Goal: Task Accomplishment & Management: Complete application form

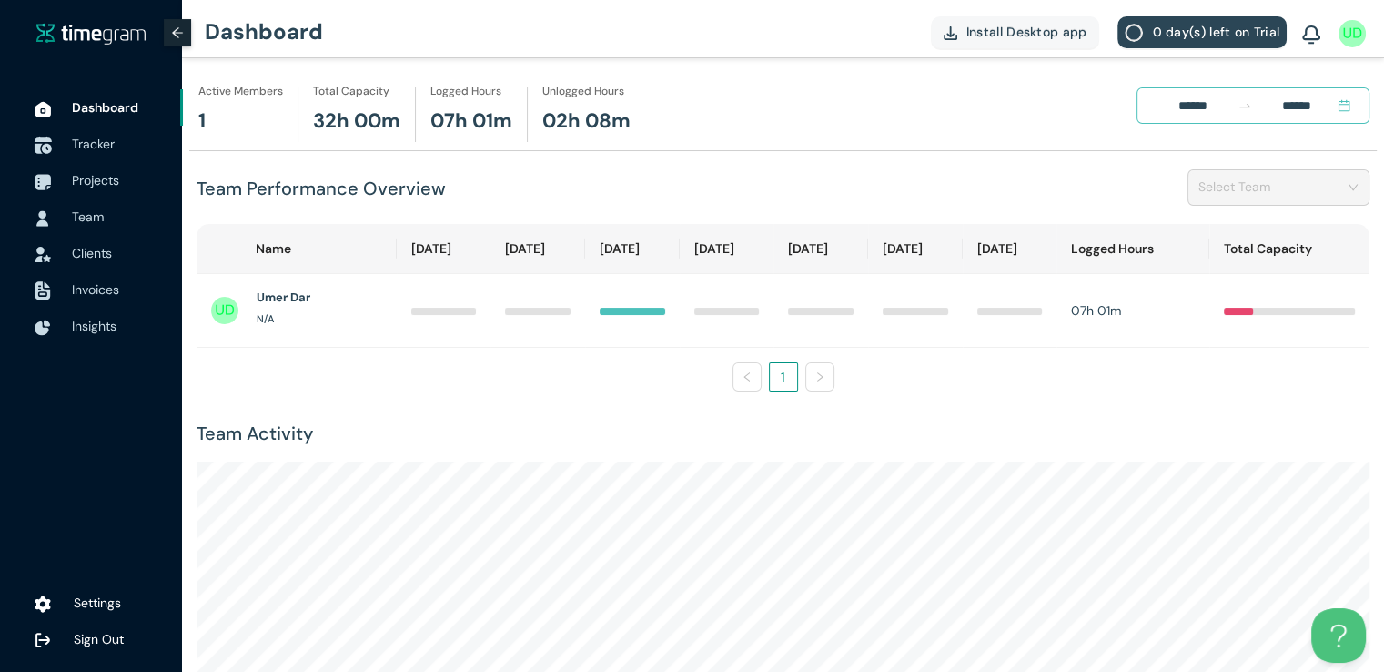
click at [96, 147] on span "Tracker" at bounding box center [93, 144] width 43 height 16
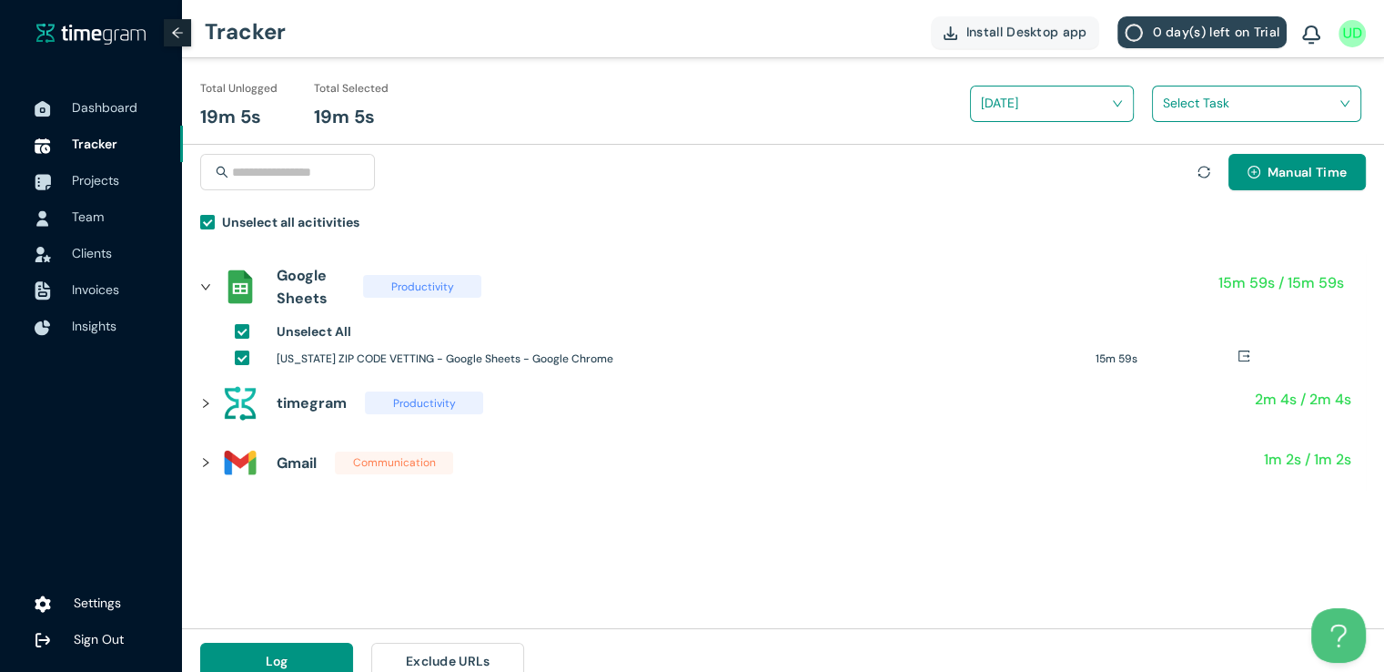
click at [1180, 100] on input "search" at bounding box center [1250, 102] width 175 height 27
click at [1167, 177] on div "Texas Zipcodes Vetting" at bounding box center [1257, 170] width 208 height 29
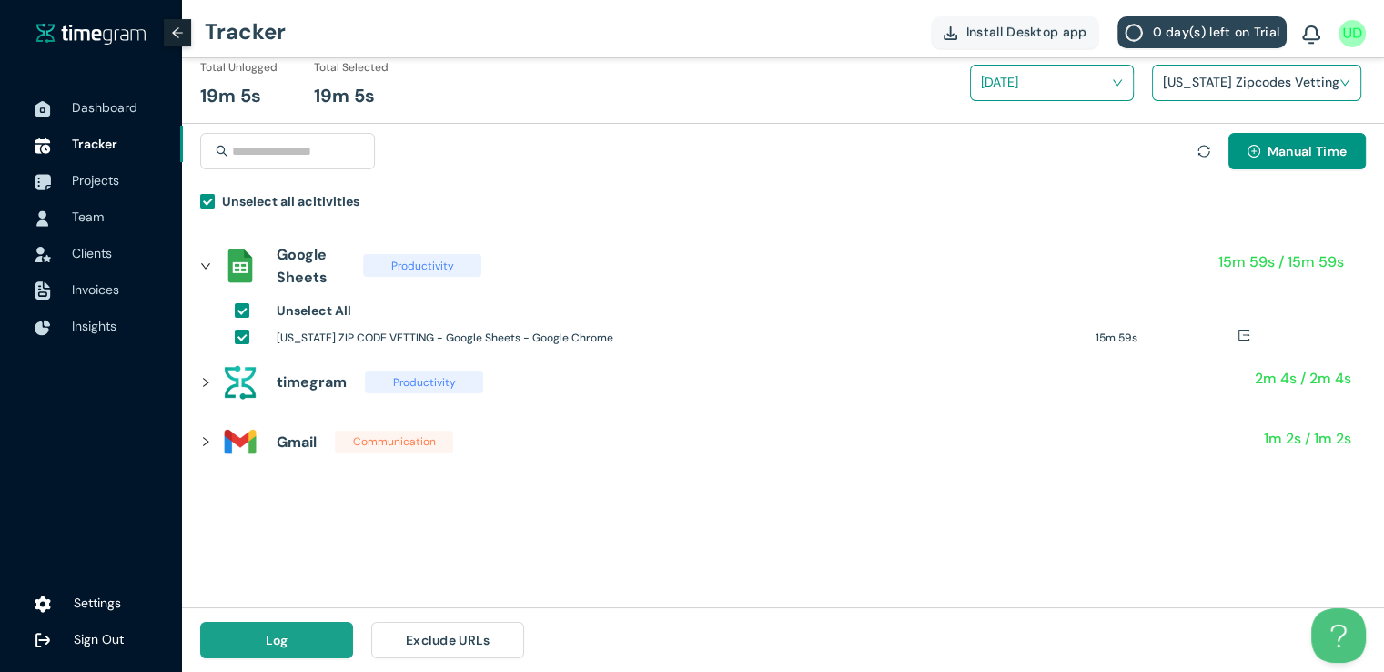
click at [266, 641] on span "Log" at bounding box center [277, 640] width 23 height 20
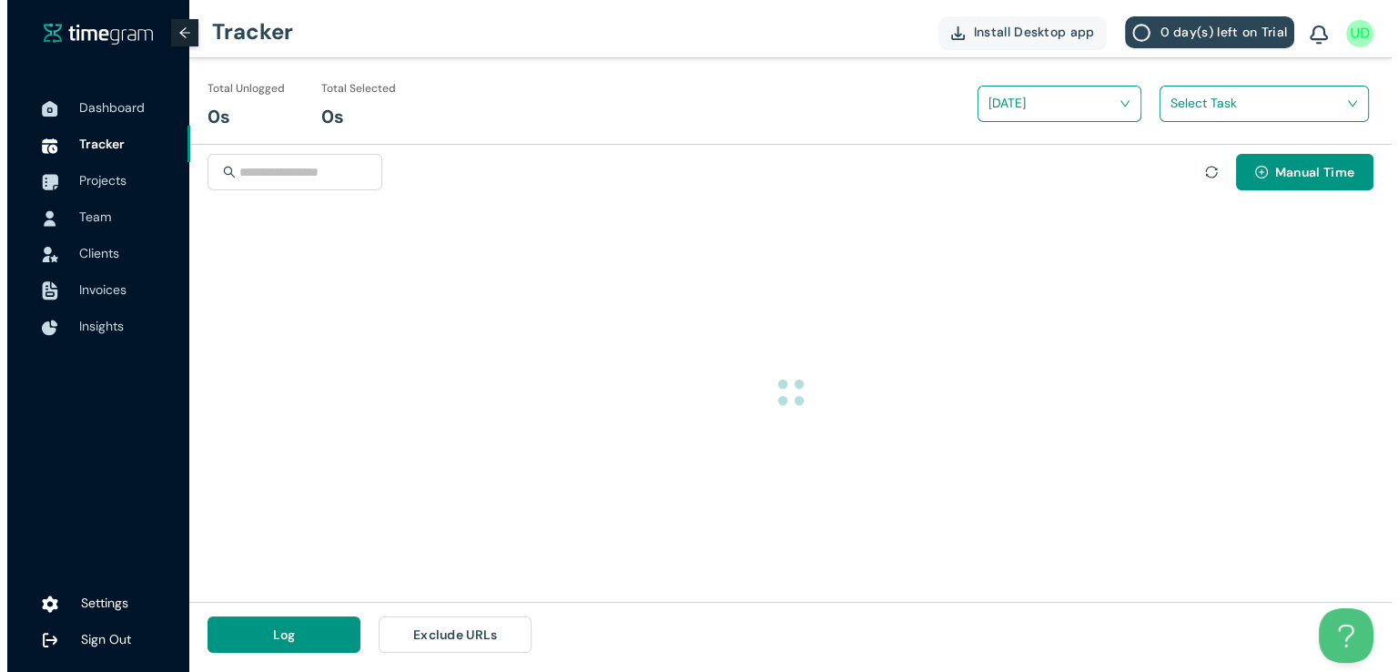
scroll to position [0, 0]
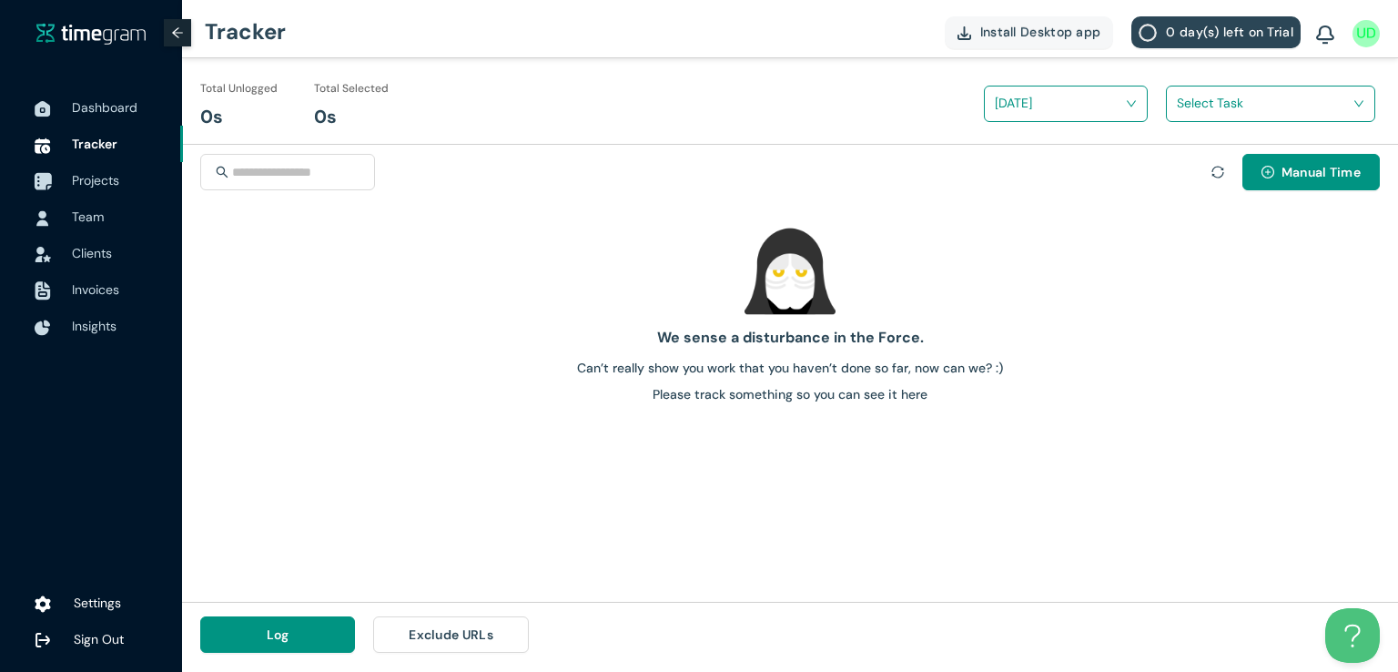
click at [76, 176] on span "Projects" at bounding box center [95, 180] width 47 height 16
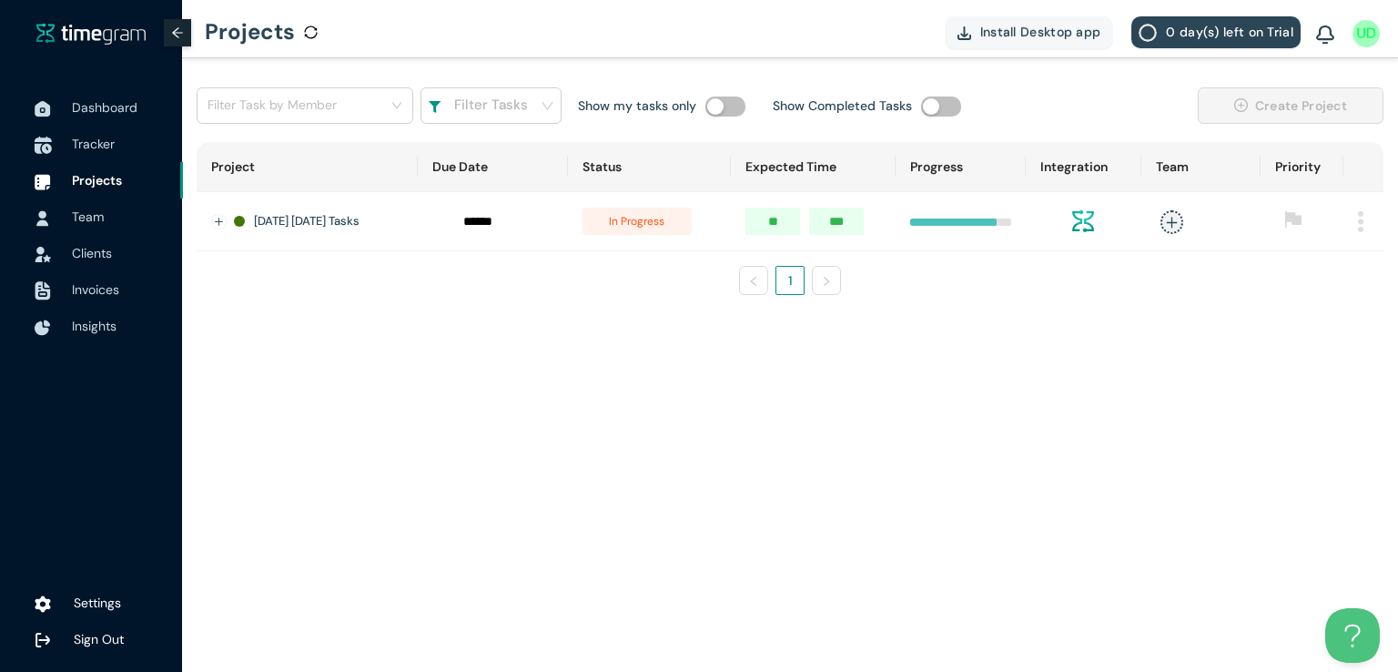
click at [99, 146] on span "Tracker" at bounding box center [93, 144] width 43 height 16
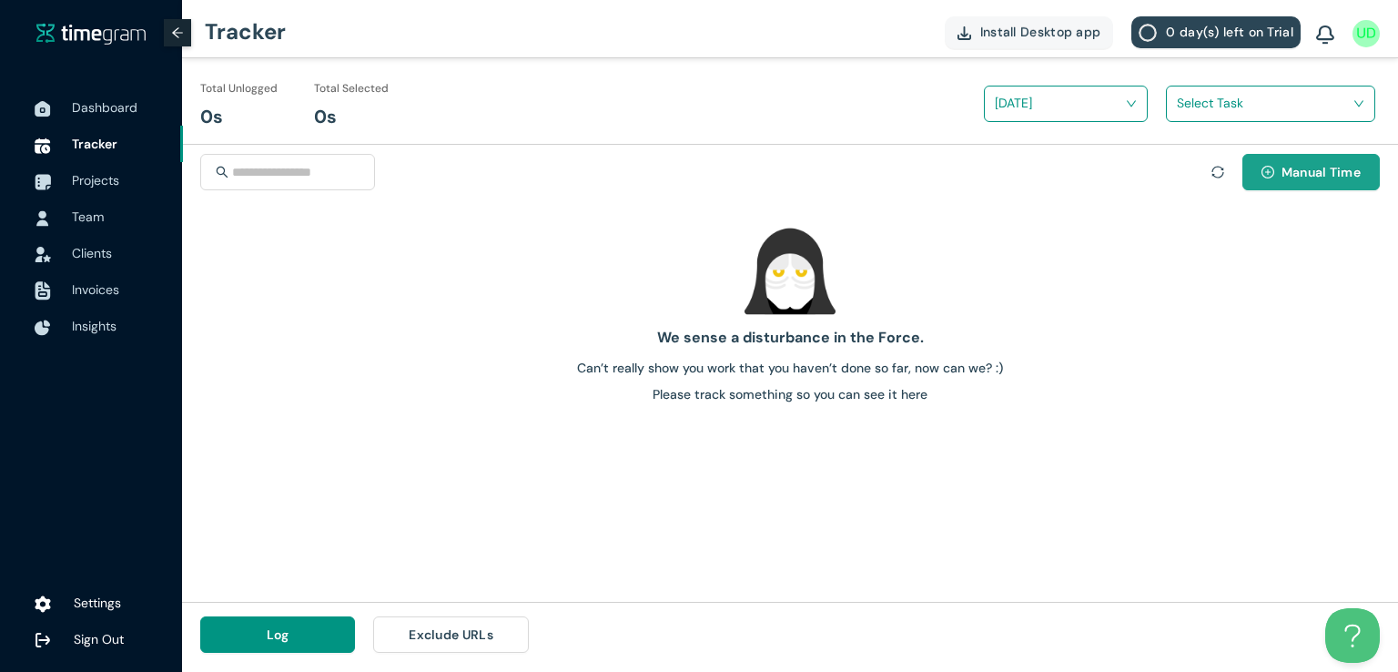
click at [1291, 168] on span "Manual Time" at bounding box center [1321, 172] width 79 height 20
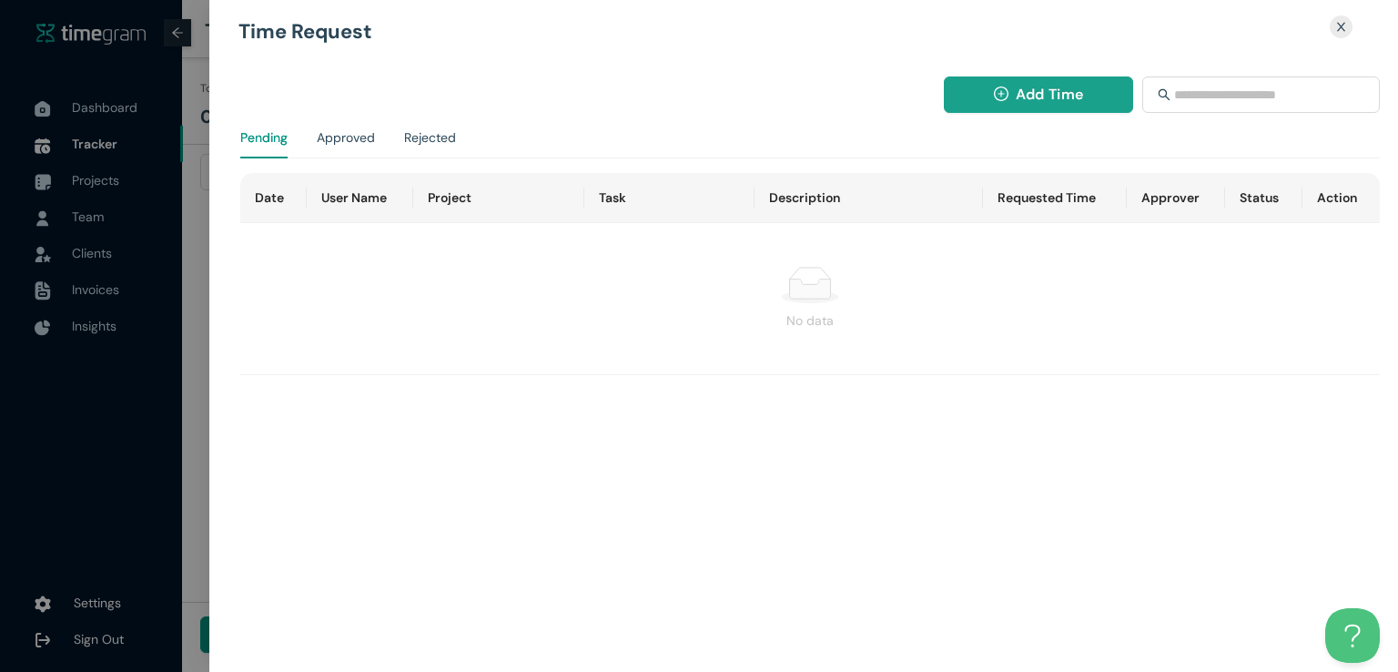
click at [1004, 86] on icon "plus-circle" at bounding box center [1001, 93] width 15 height 15
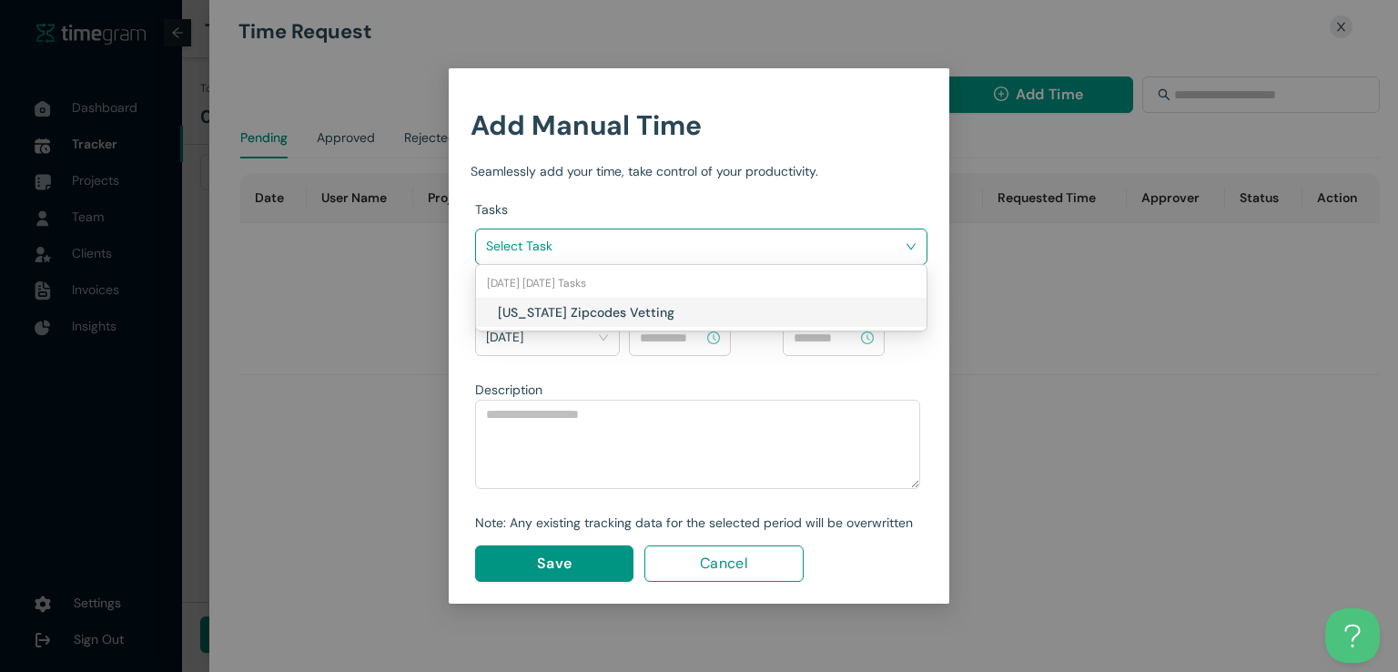
click at [844, 246] on input "search" at bounding box center [695, 245] width 418 height 27
click at [652, 317] on h1 "Texas Zipcodes Vetting" at bounding box center [605, 312] width 214 height 20
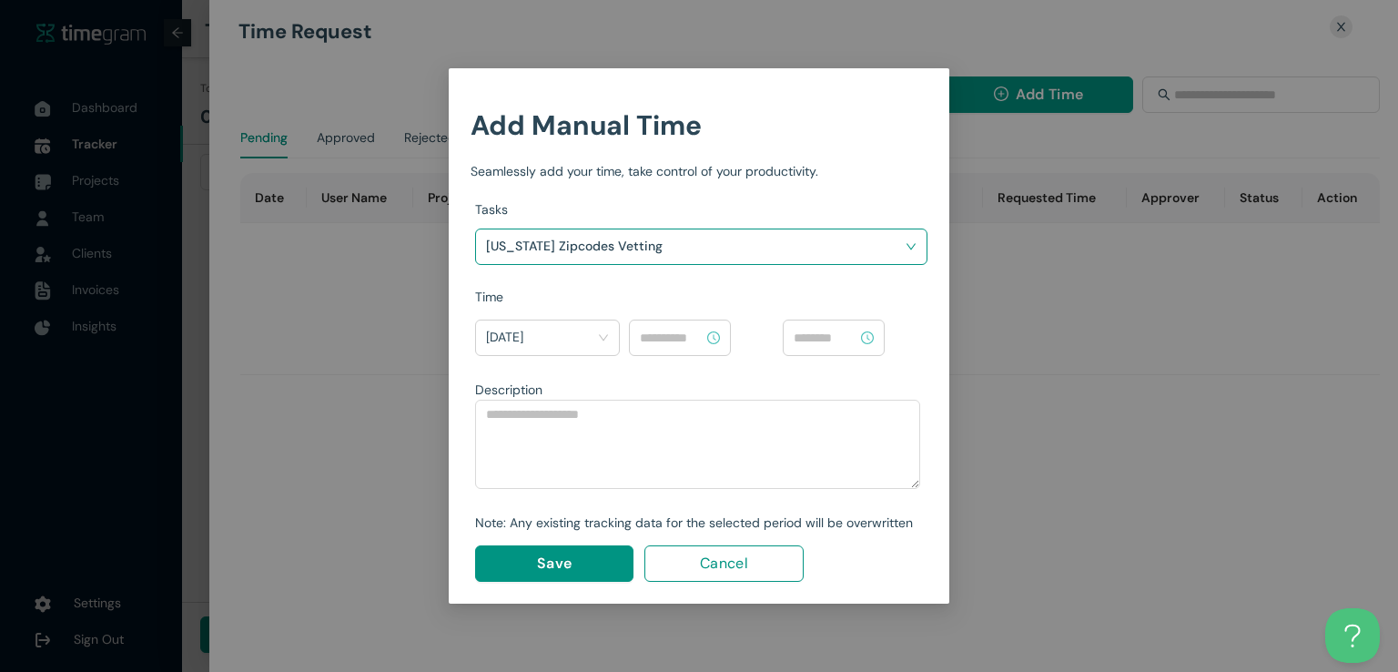
click at [682, 334] on input at bounding box center [672, 338] width 64 height 20
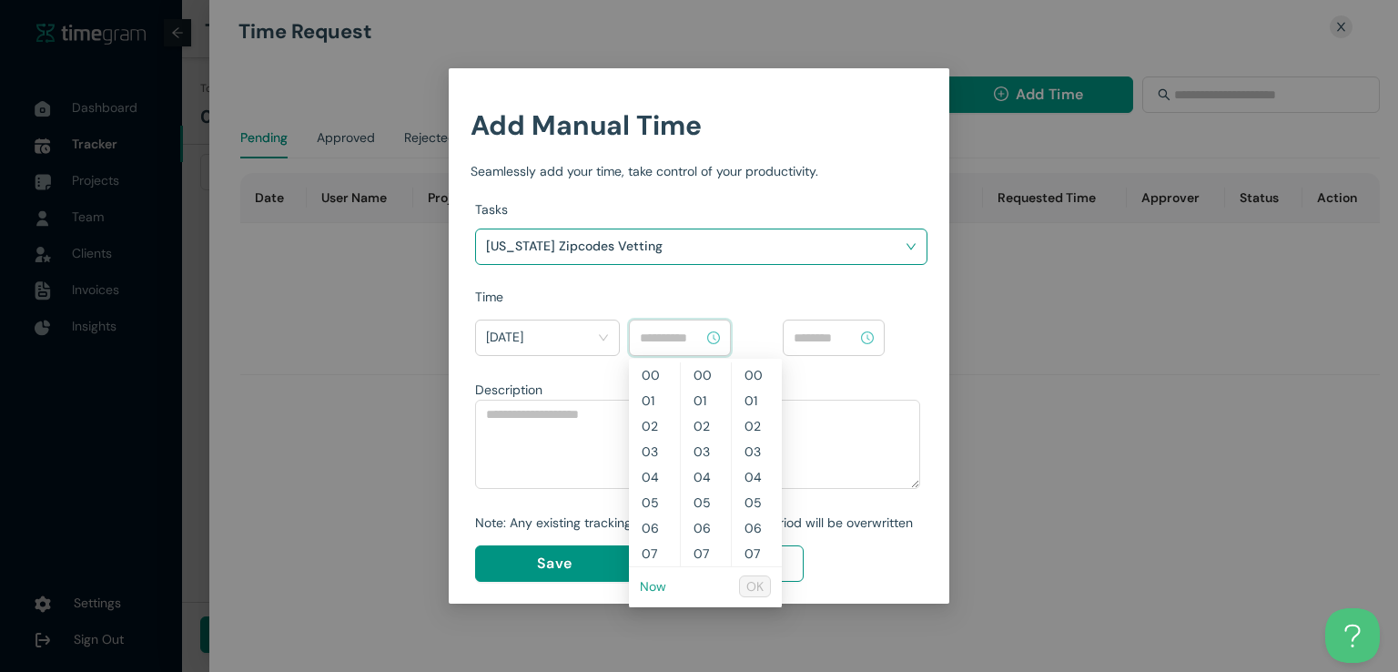
click at [649, 591] on link "Now" at bounding box center [653, 586] width 26 height 16
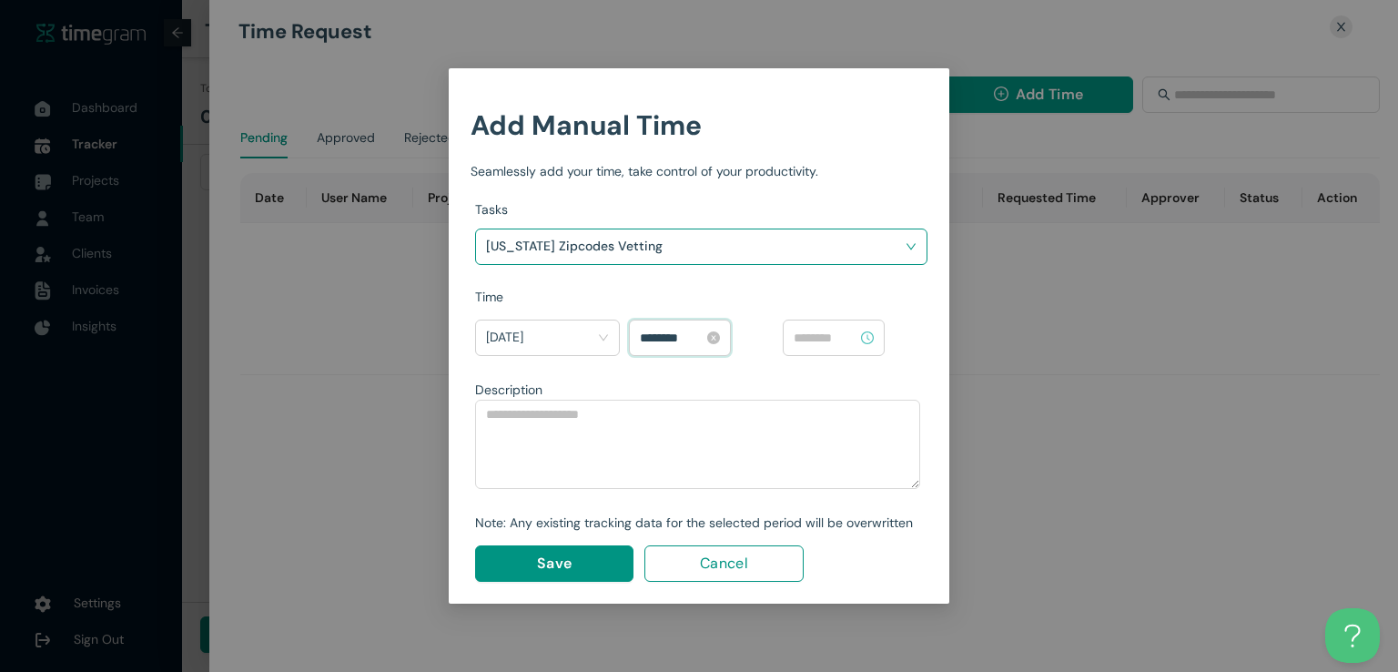
scroll to position [790, 0]
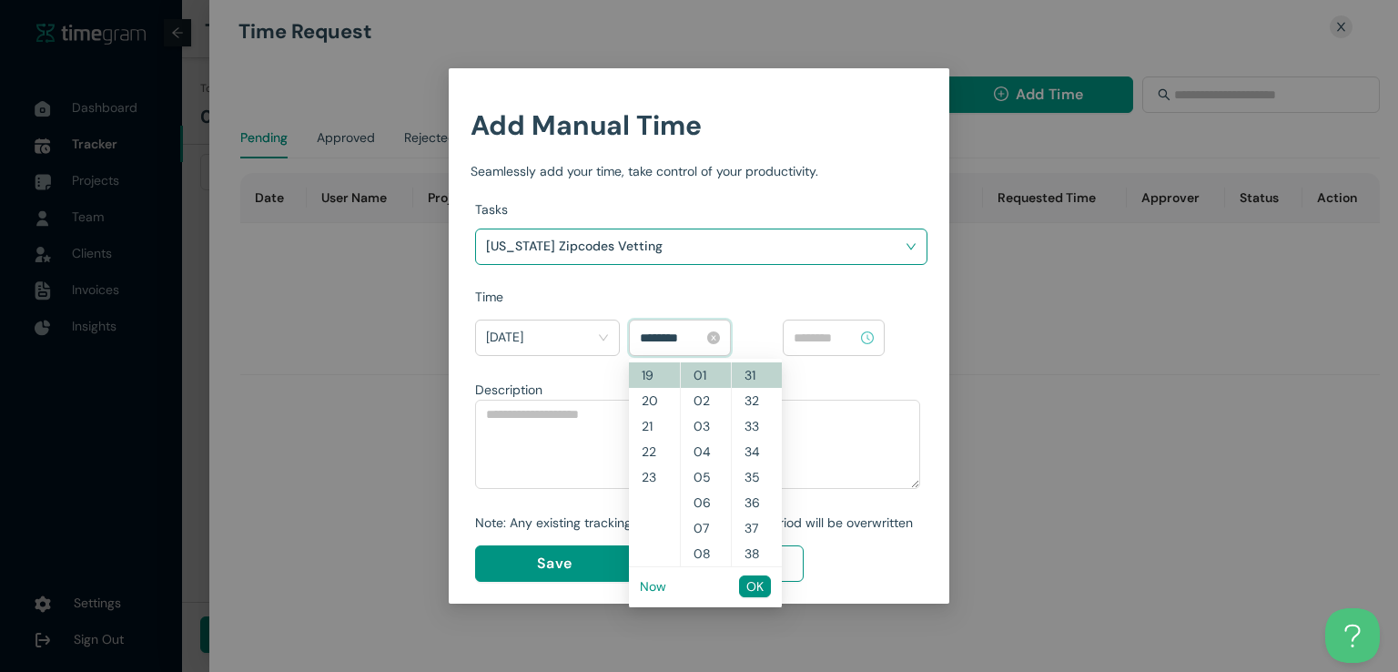
click at [647, 332] on input "********" at bounding box center [672, 338] width 64 height 20
click at [666, 337] on input "********" at bounding box center [672, 338] width 64 height 20
click at [751, 582] on span "OK" at bounding box center [754, 586] width 17 height 20
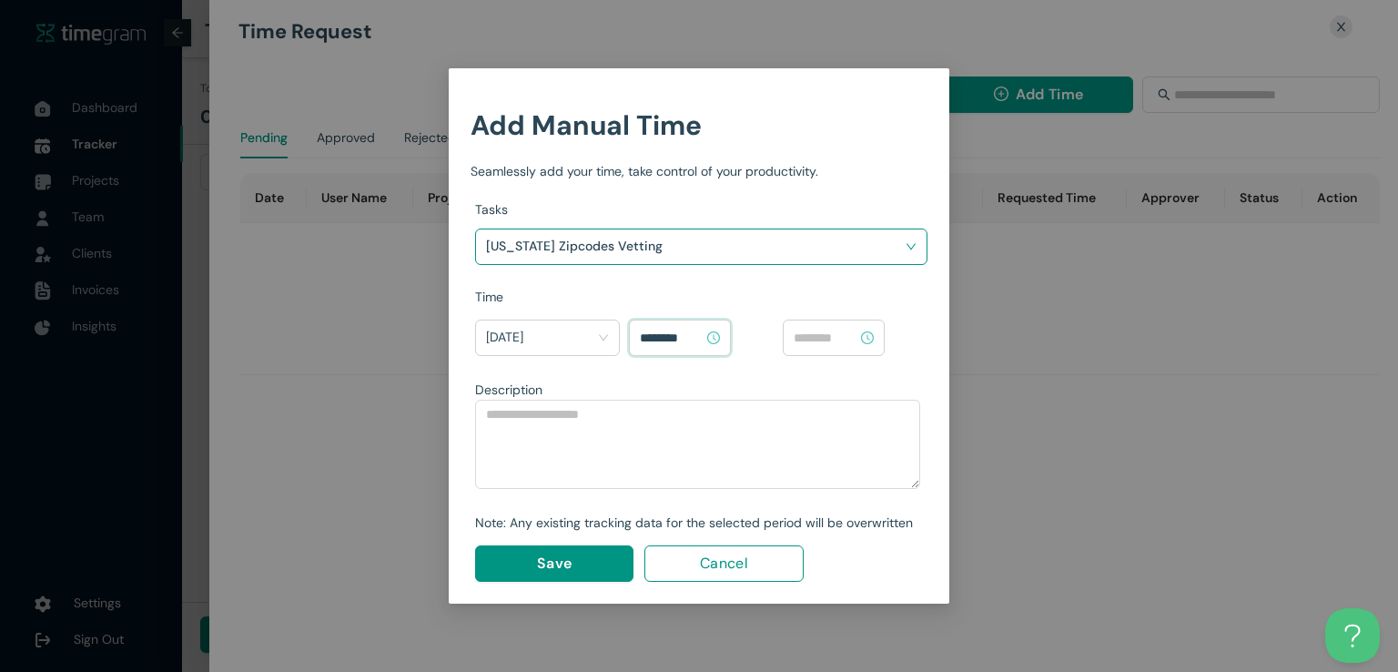
type input "********"
click at [845, 333] on input at bounding box center [826, 338] width 64 height 20
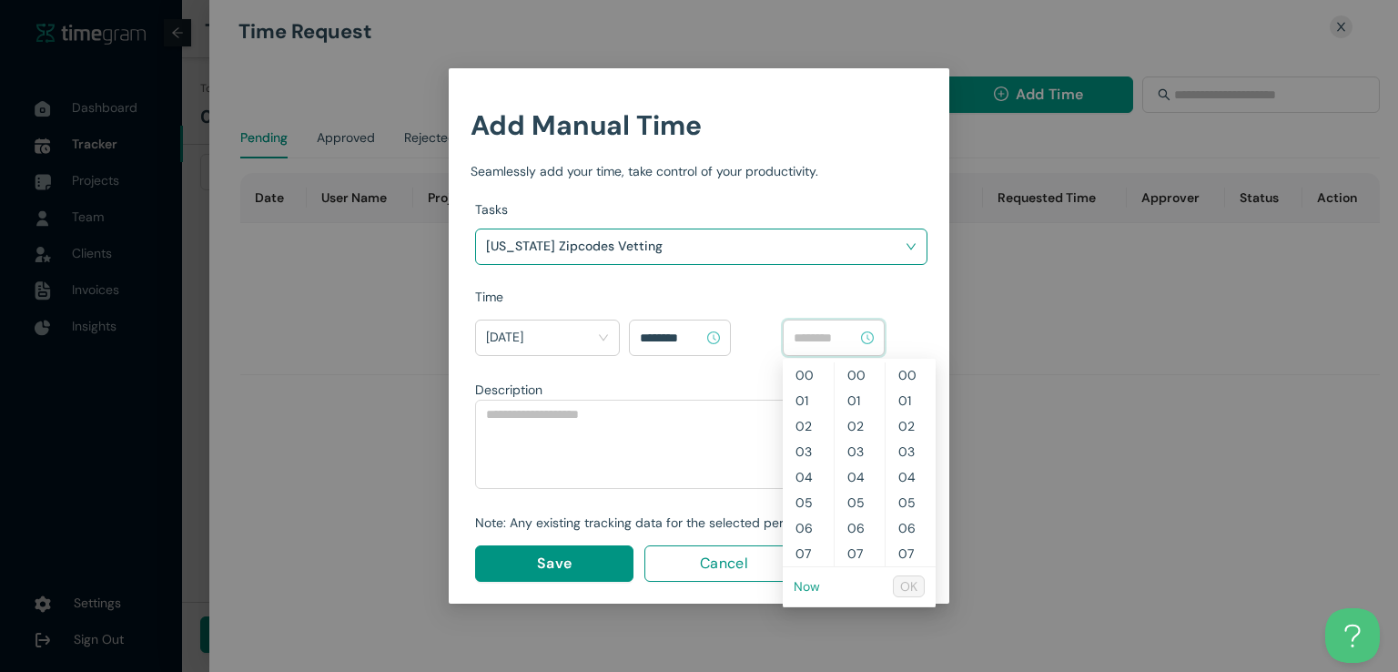
click at [808, 587] on link "Now" at bounding box center [807, 586] width 26 height 16
type input "********"
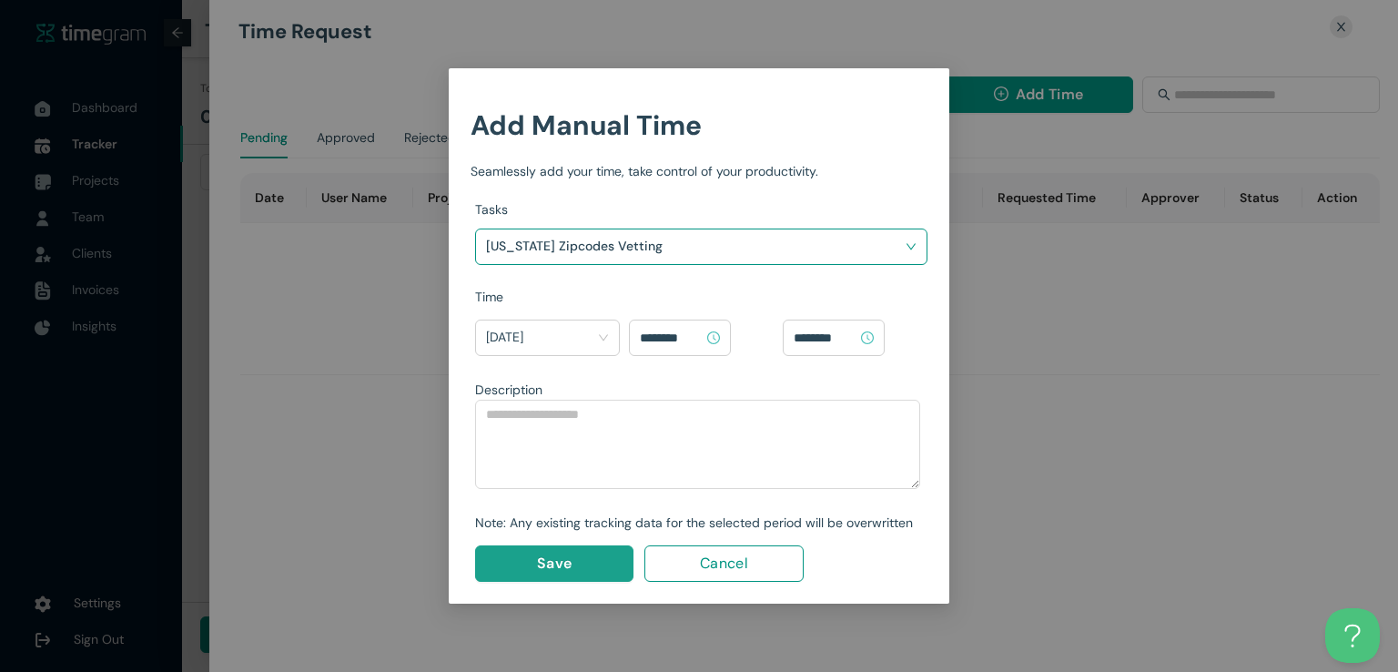
click at [580, 567] on button "Save" at bounding box center [554, 563] width 158 height 36
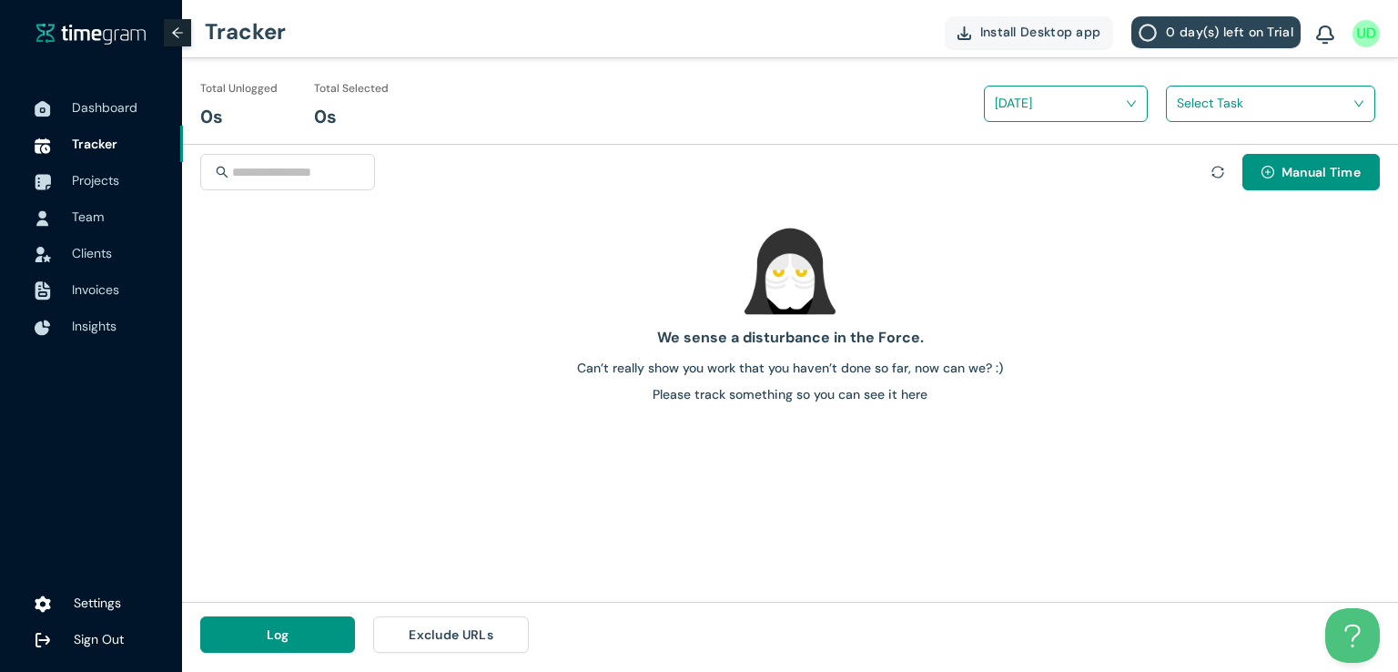
click at [1150, 405] on div "We sense a disturbance in the Force. Can’t really show you work that you haven’…" at bounding box center [790, 407] width 1216 height 390
click at [117, 188] on span "Projects" at bounding box center [120, 180] width 96 height 36
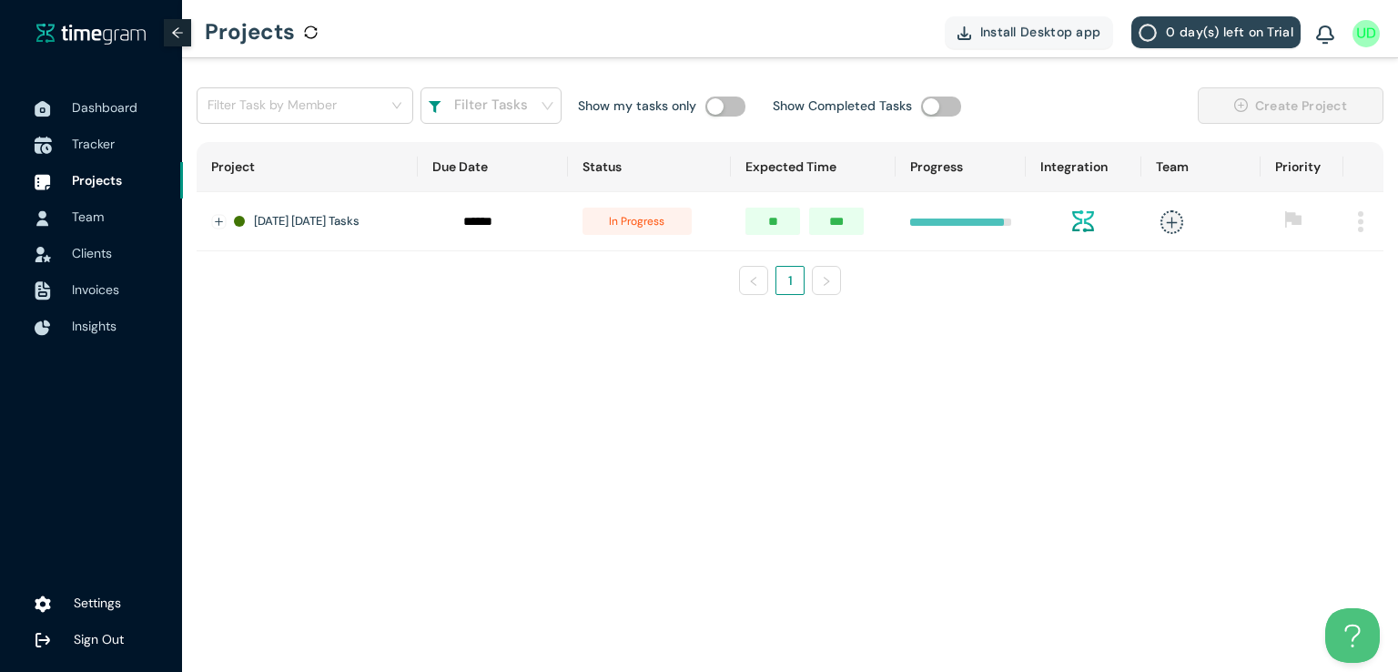
click at [73, 147] on span "Tracker" at bounding box center [93, 144] width 43 height 16
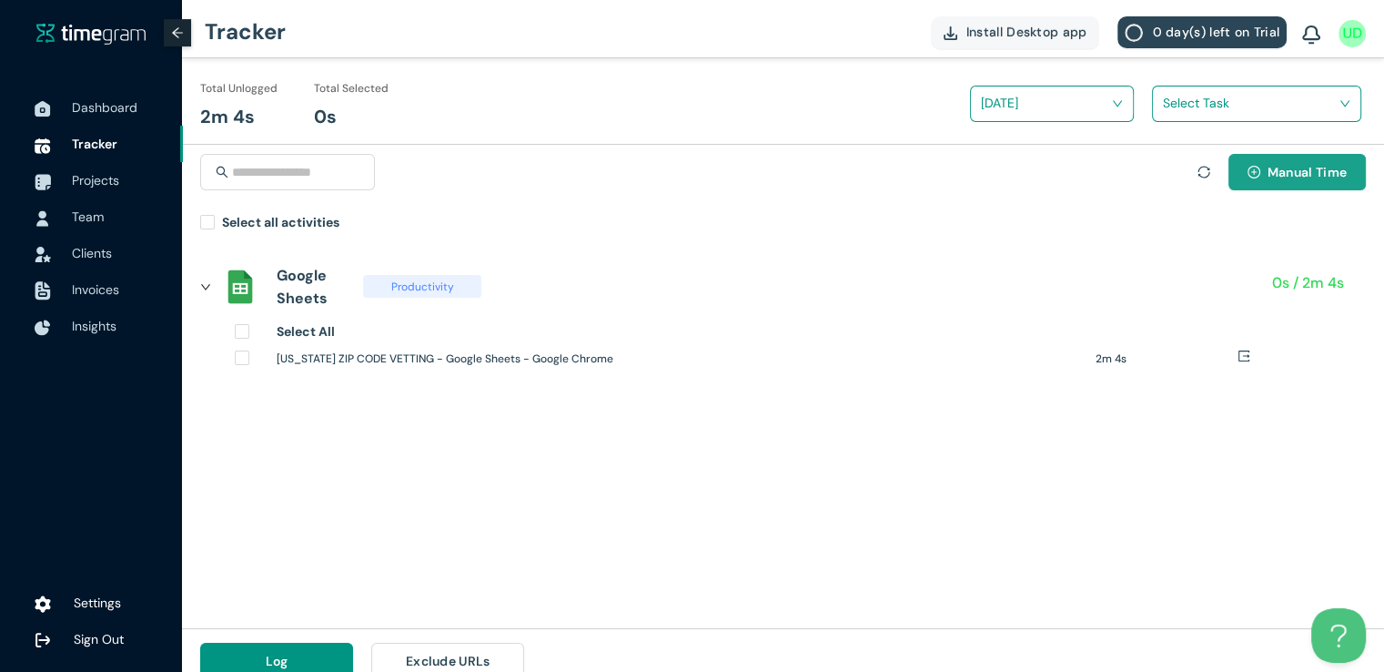
click at [1237, 169] on button "Manual Time" at bounding box center [1297, 172] width 137 height 36
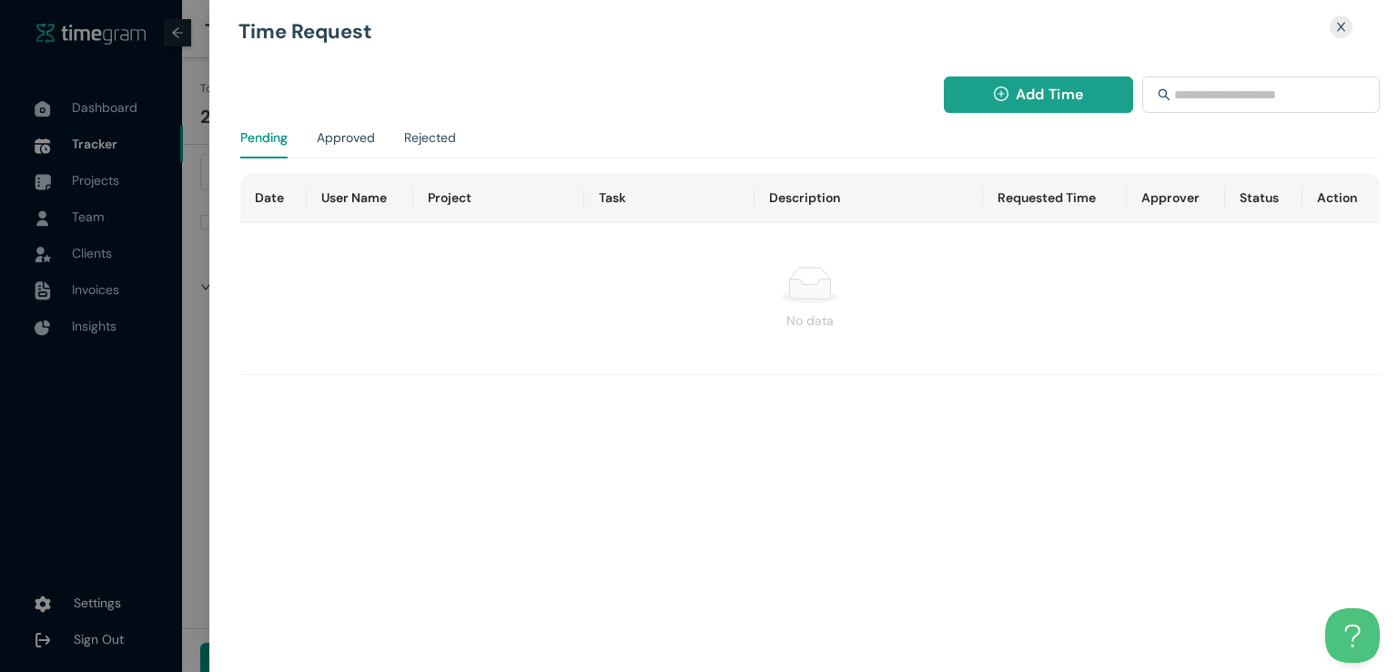
click at [1019, 93] on span "Add Time" at bounding box center [1049, 94] width 67 height 23
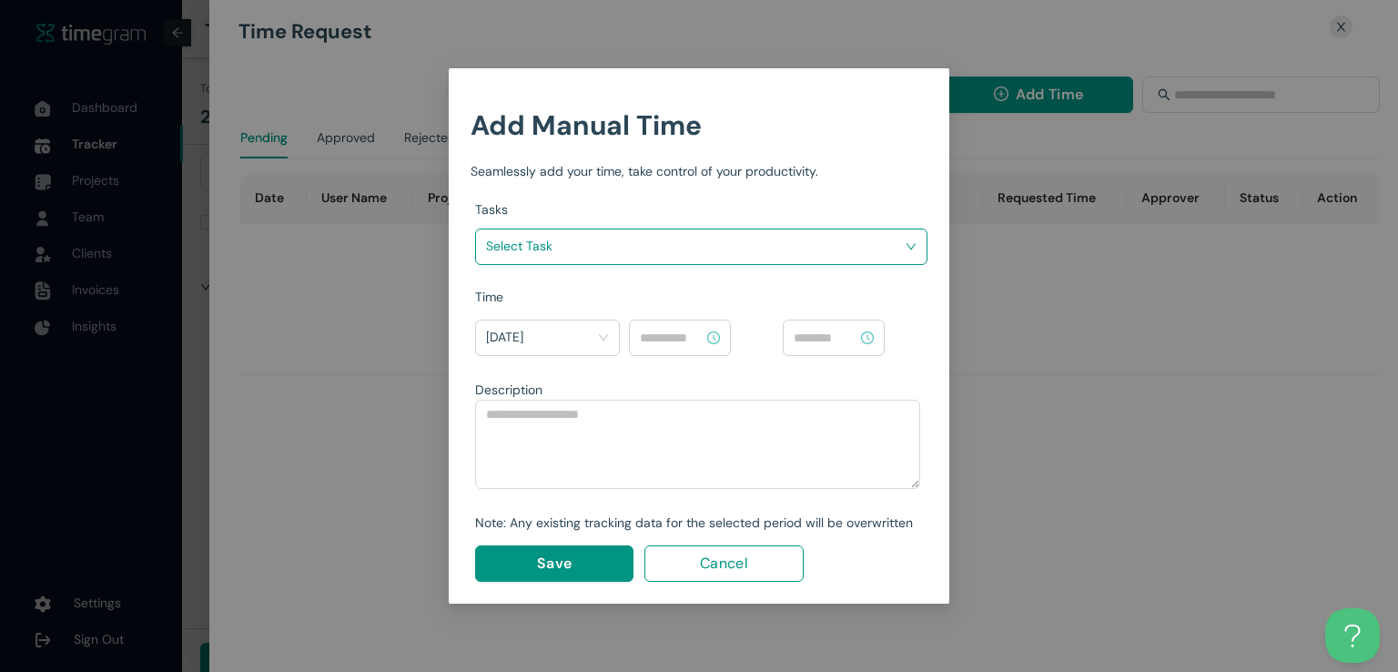
click at [790, 243] on input "search" at bounding box center [695, 245] width 418 height 27
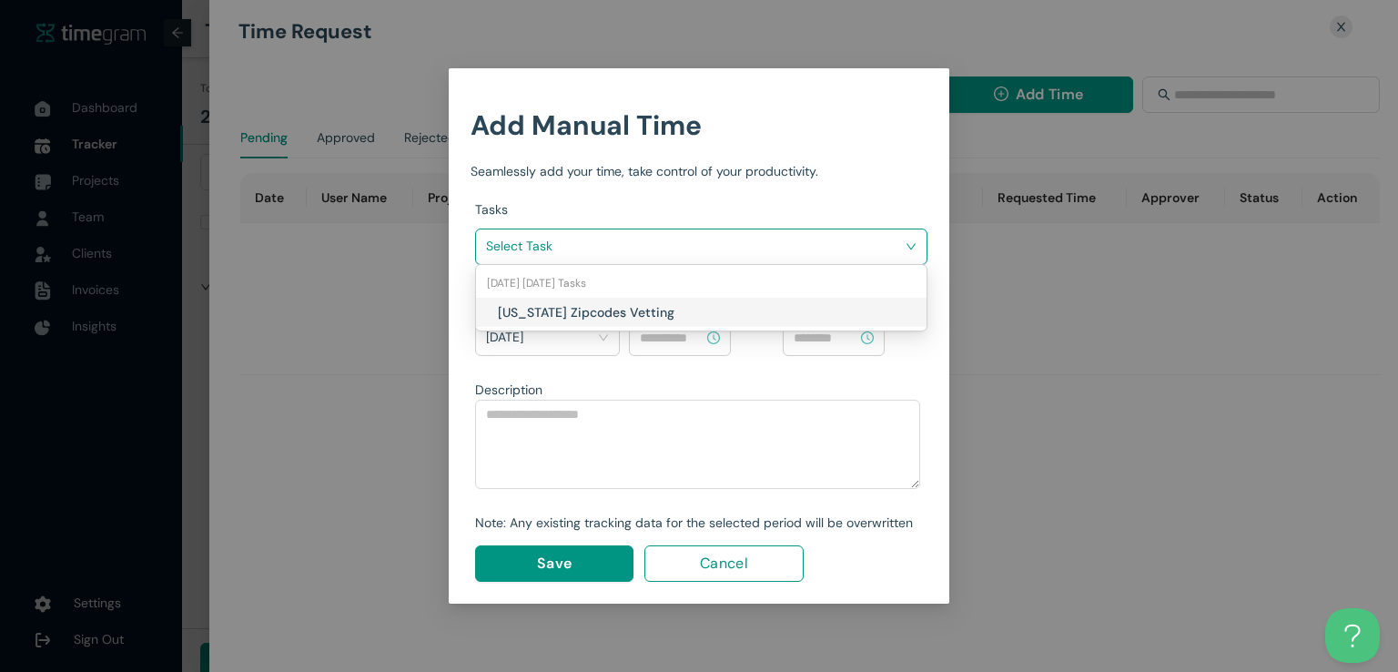
click at [625, 308] on h1 "Texas Zipcodes Vetting" at bounding box center [605, 312] width 214 height 20
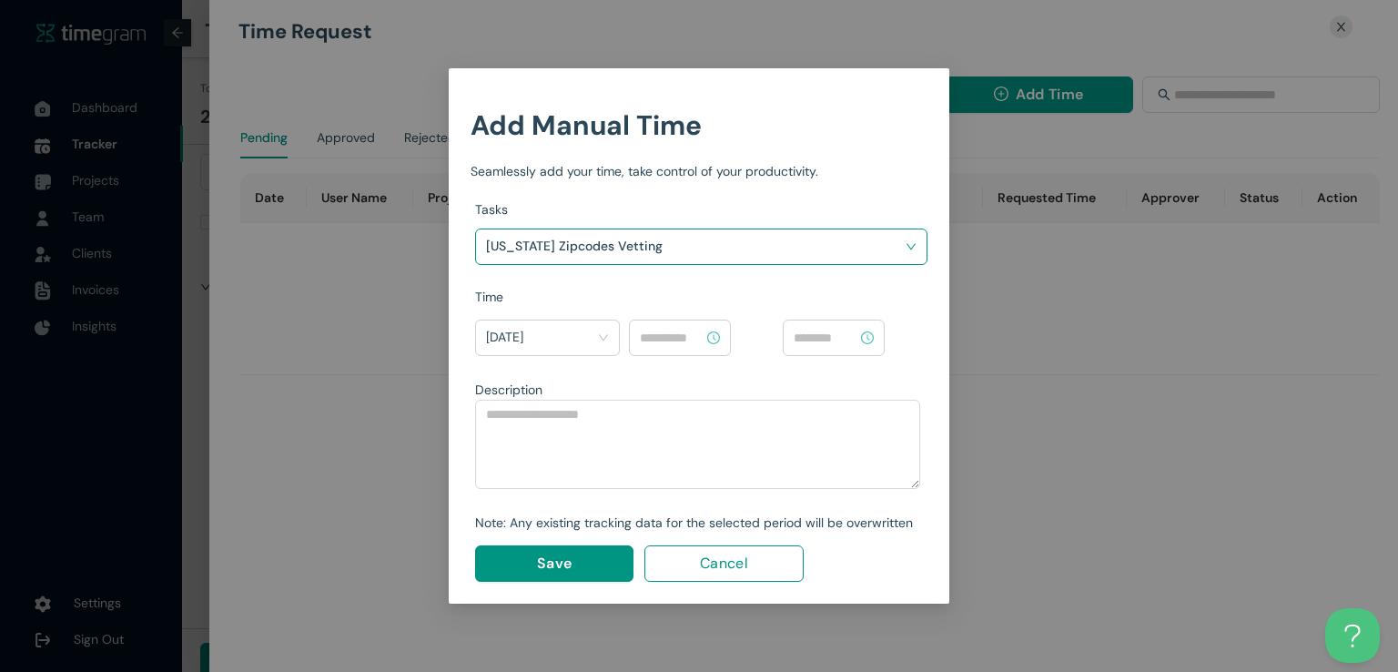
click at [672, 340] on input at bounding box center [672, 338] width 64 height 20
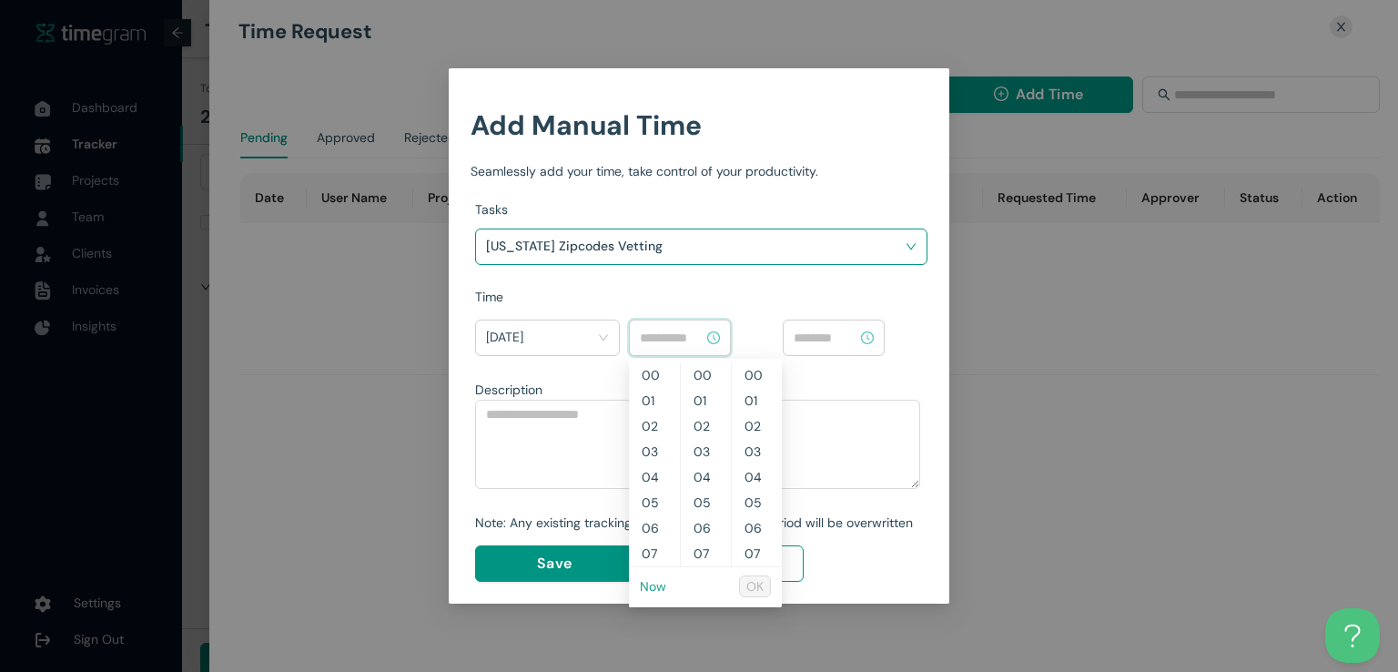
click at [658, 588] on link "Now" at bounding box center [653, 586] width 26 height 16
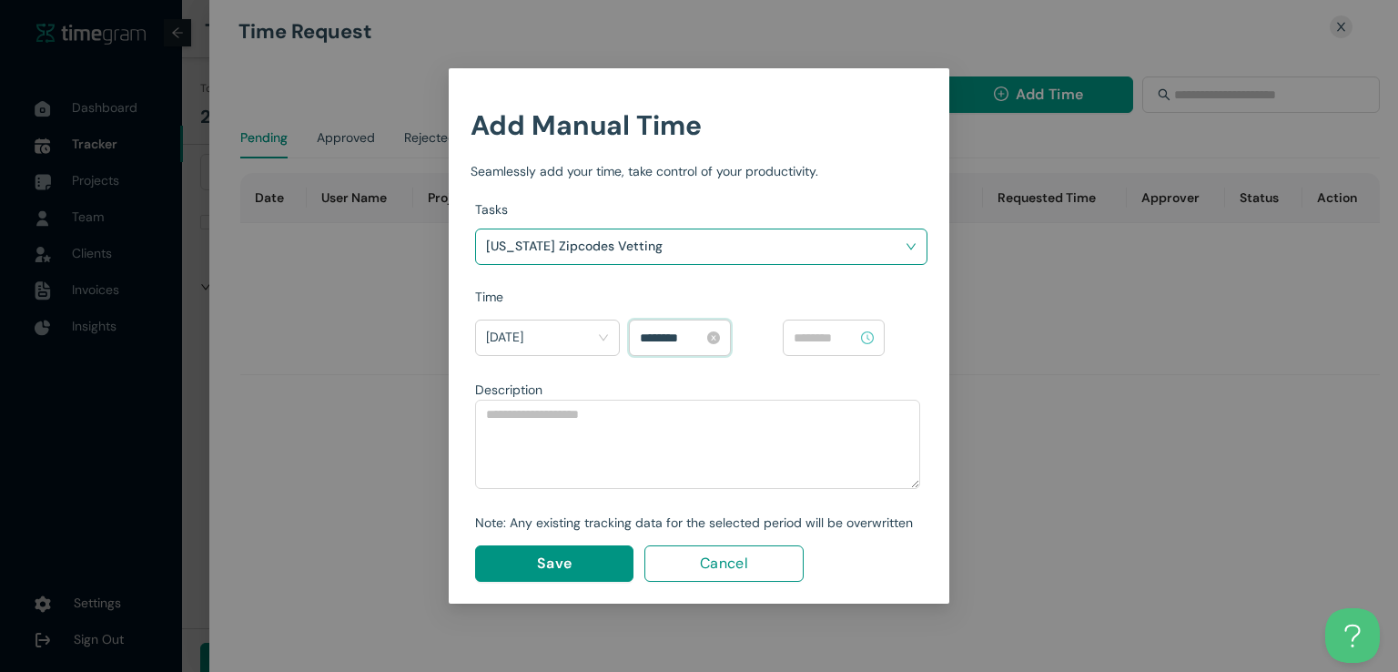
click at [666, 336] on input "********" at bounding box center [672, 338] width 64 height 20
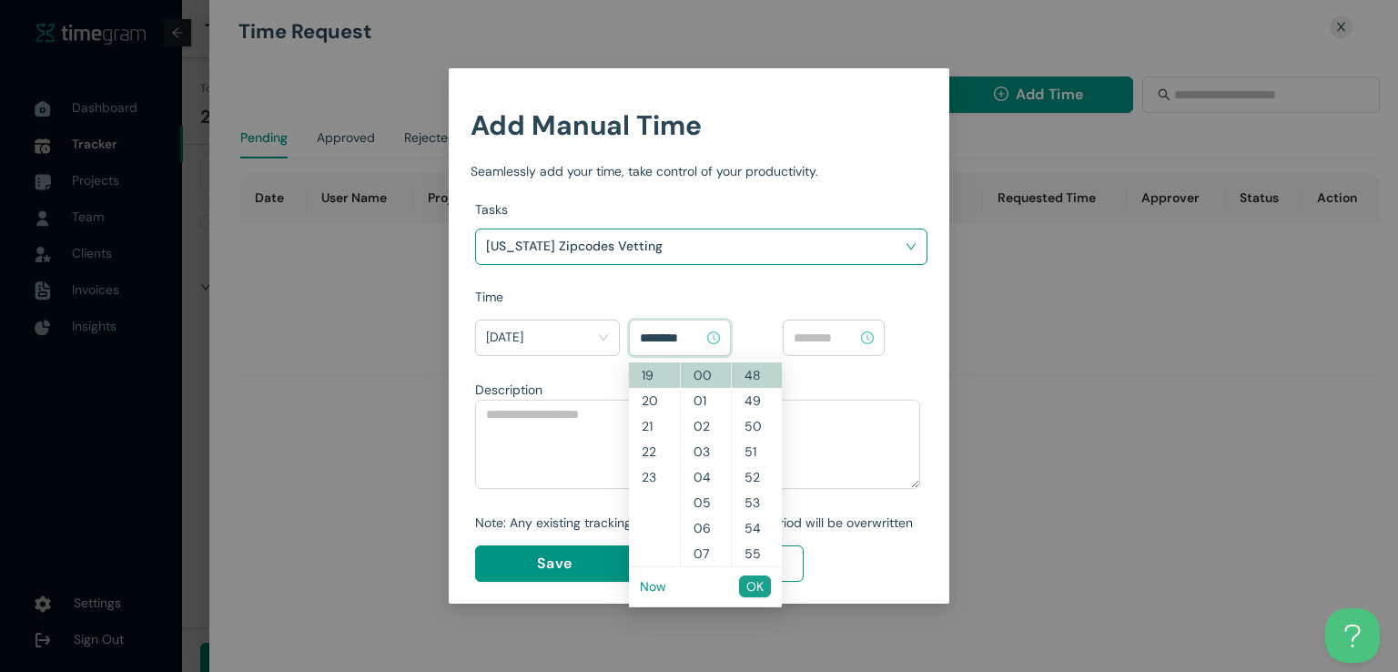
click at [753, 588] on span "OK" at bounding box center [754, 586] width 17 height 20
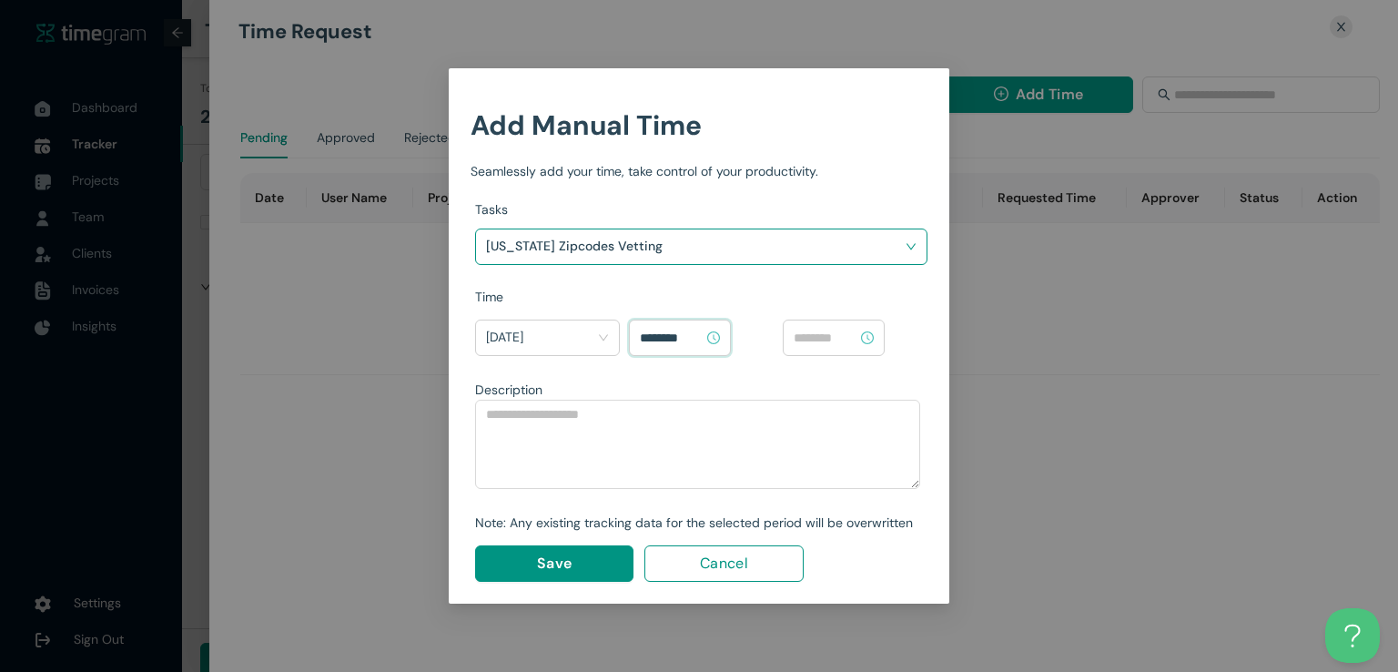
type input "********"
click at [833, 343] on input at bounding box center [826, 338] width 64 height 20
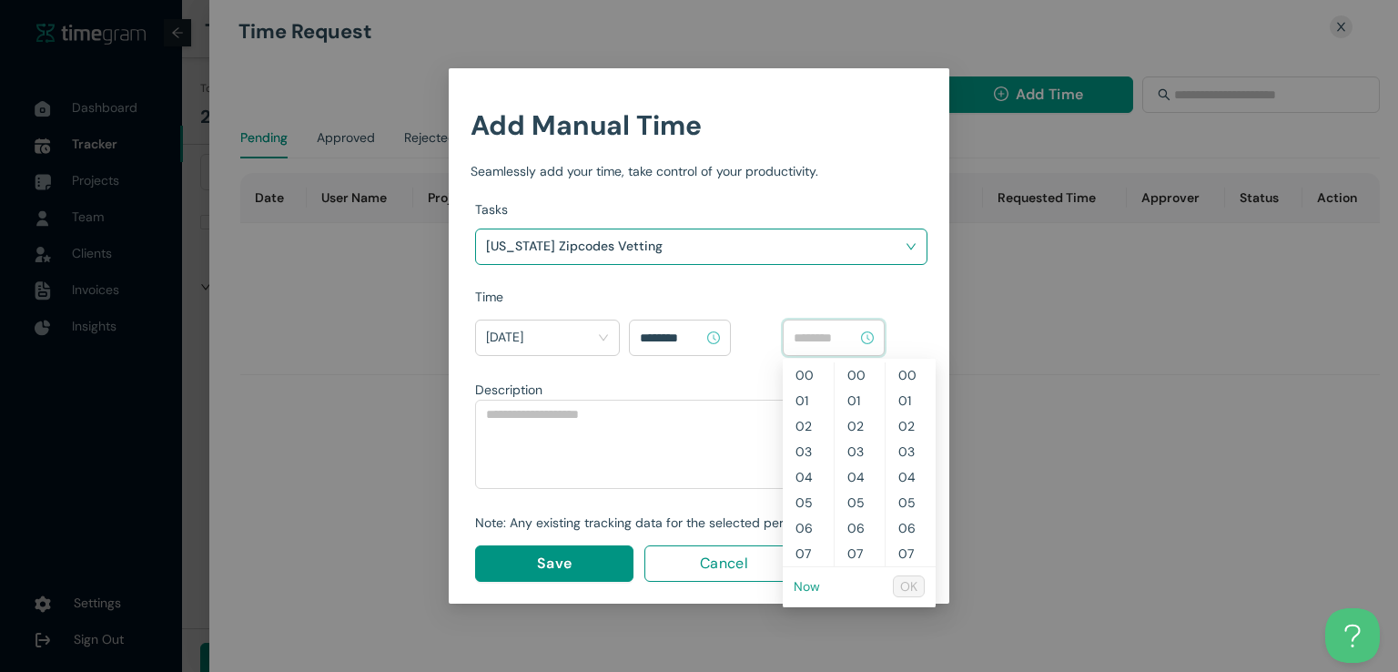
click at [811, 586] on link "Now" at bounding box center [807, 586] width 26 height 16
type input "********"
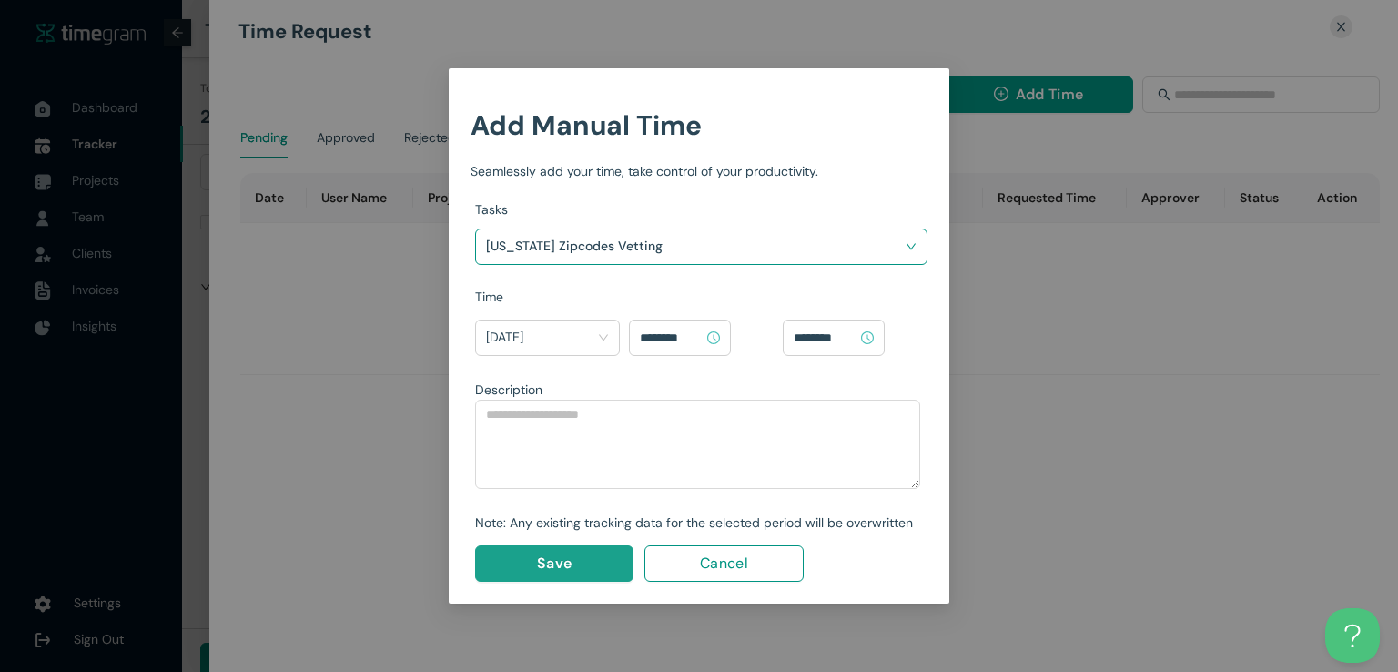
click at [547, 560] on span "Save" at bounding box center [554, 563] width 35 height 23
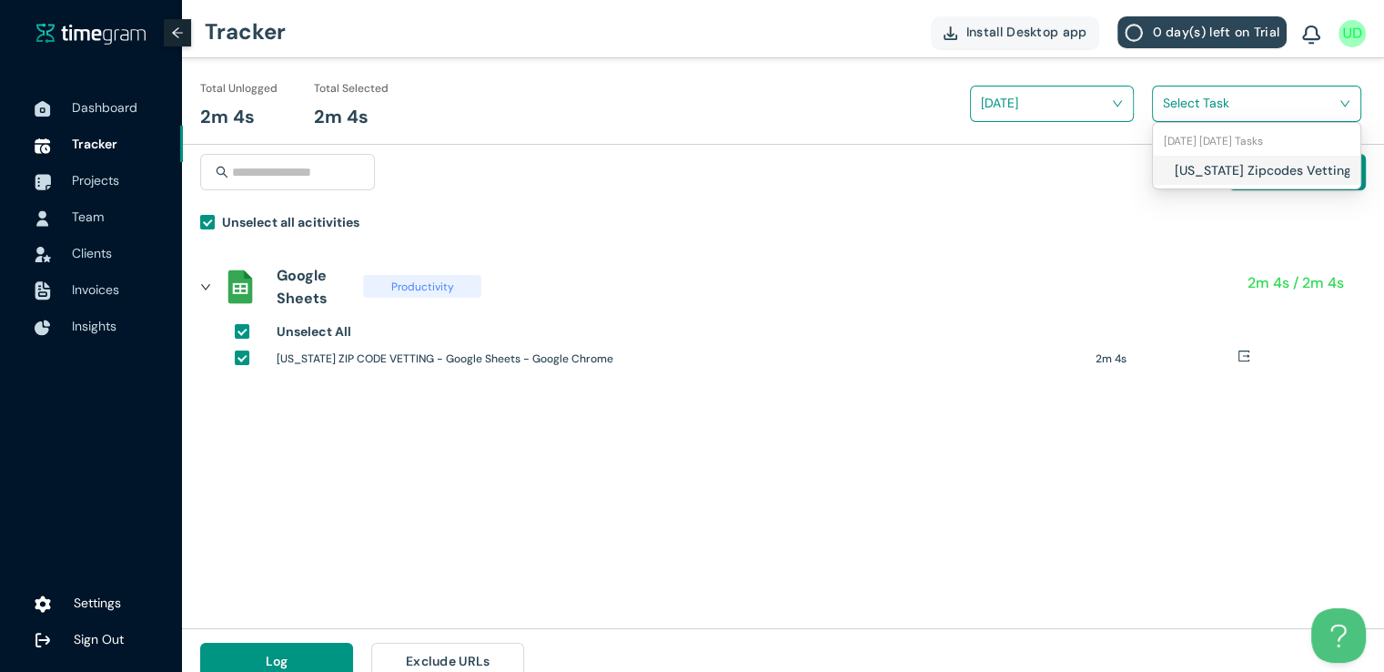
click at [1183, 107] on input "search" at bounding box center [1250, 102] width 175 height 27
click at [1168, 166] on div "Texas Zipcodes Vetting" at bounding box center [1257, 170] width 208 height 29
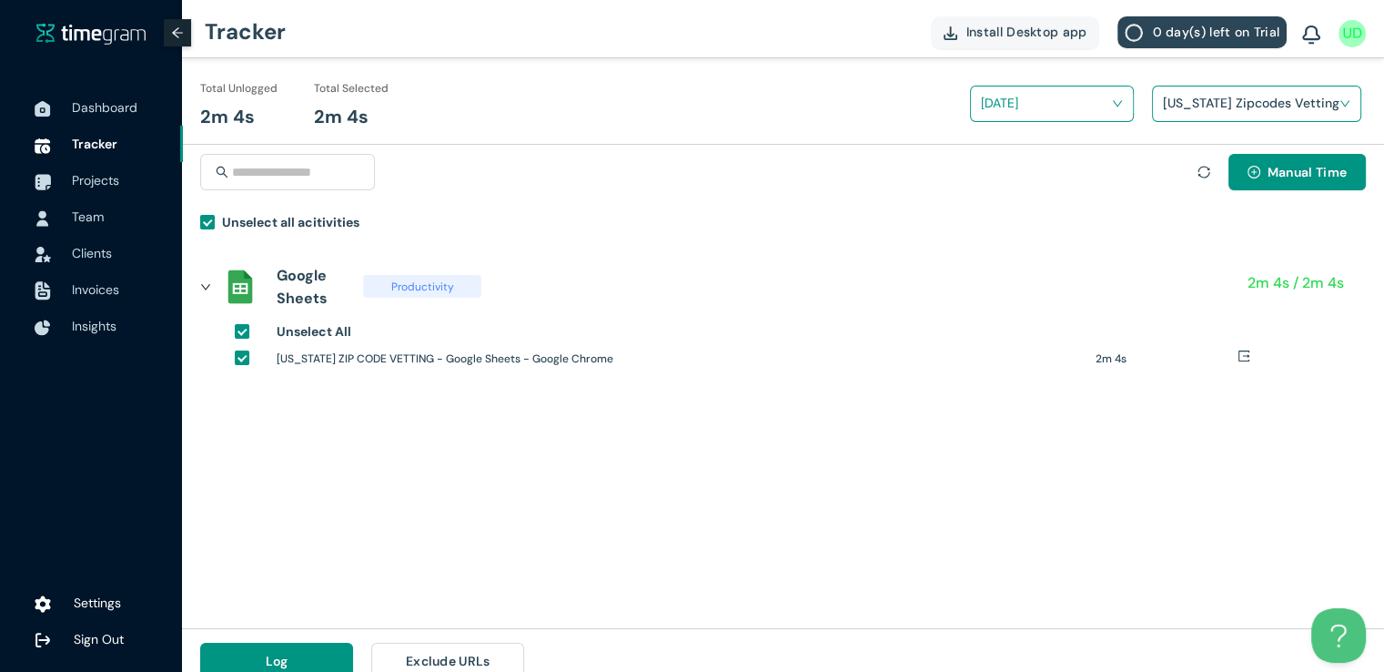
scroll to position [21, 0]
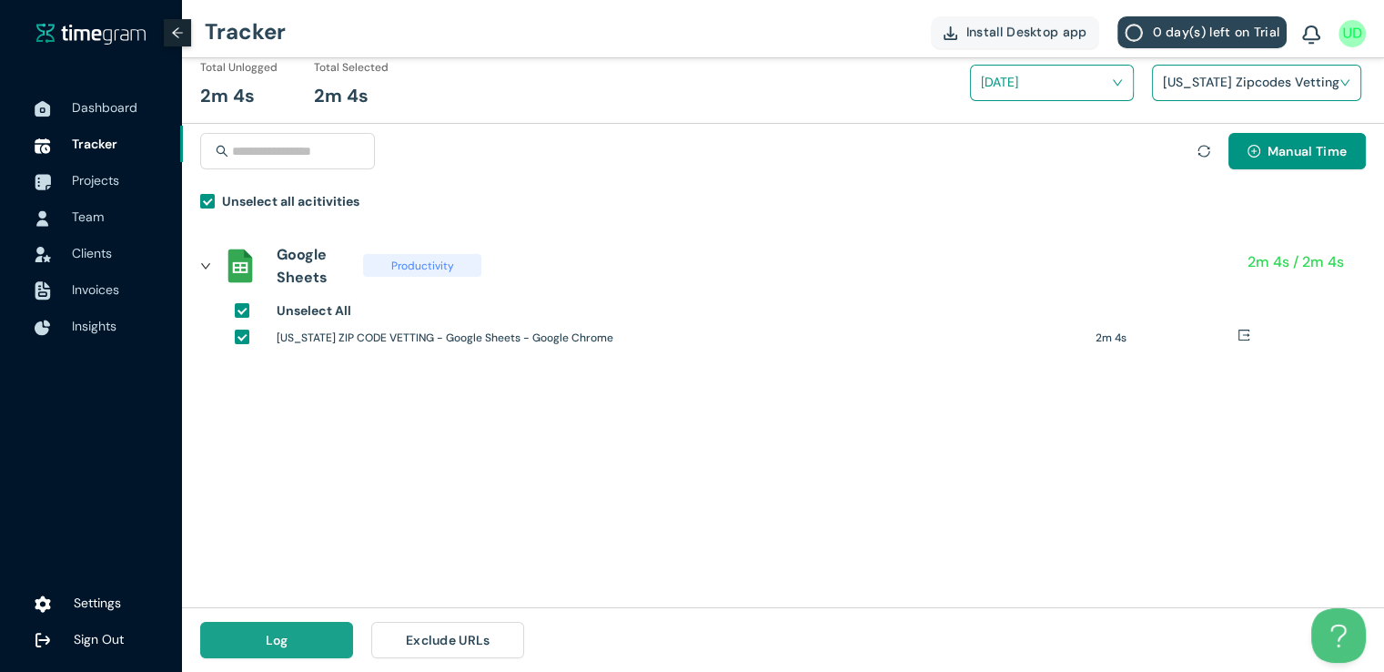
click at [292, 631] on button "Log" at bounding box center [276, 640] width 153 height 36
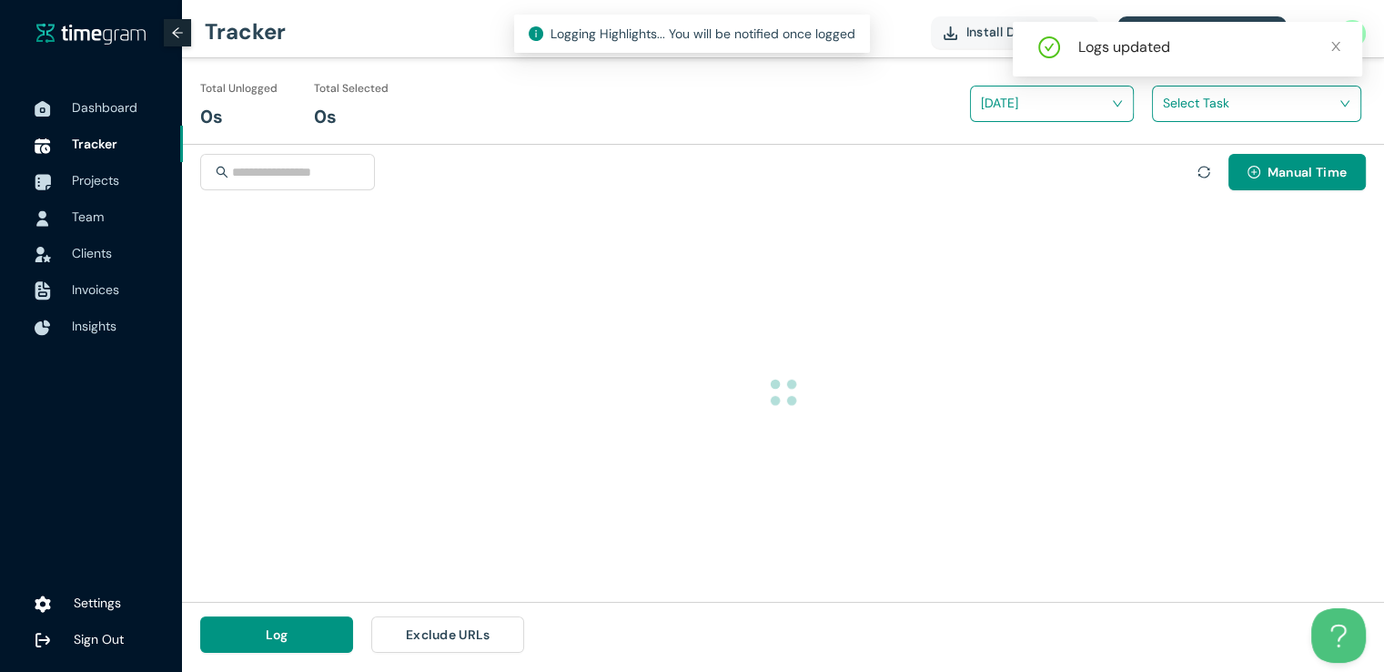
scroll to position [0, 0]
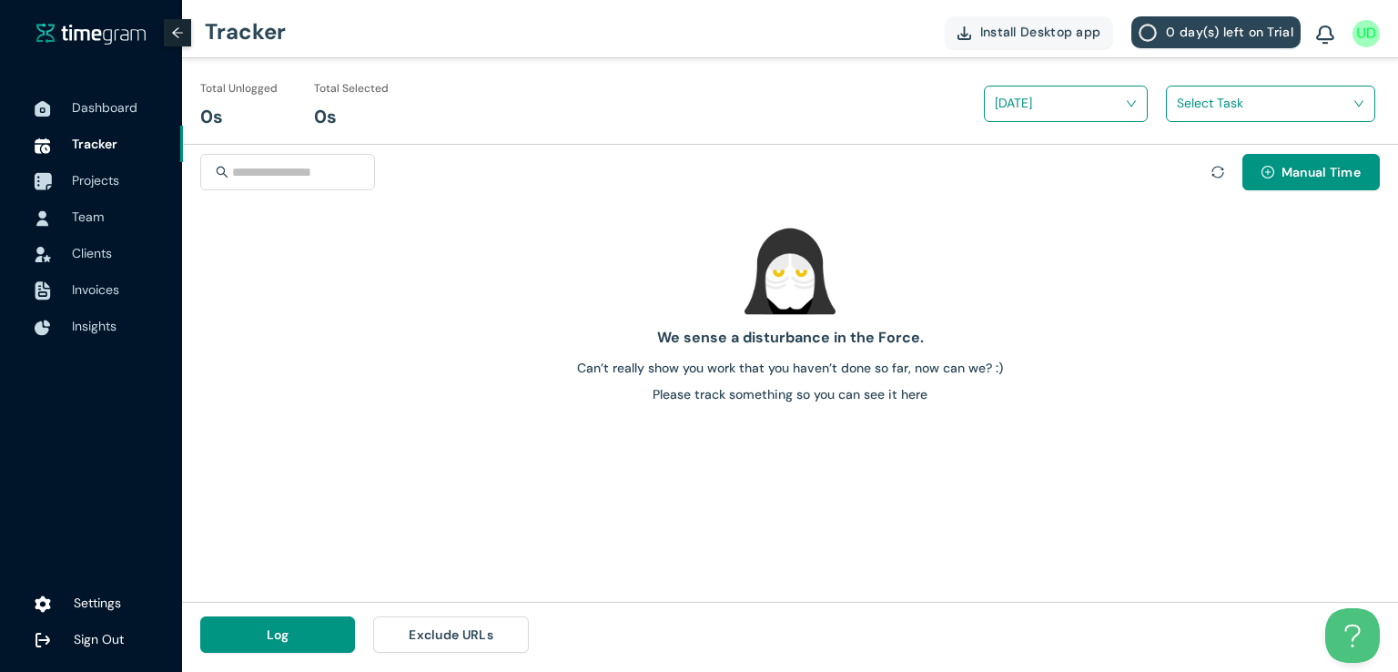
click at [108, 177] on span "Projects" at bounding box center [95, 180] width 47 height 16
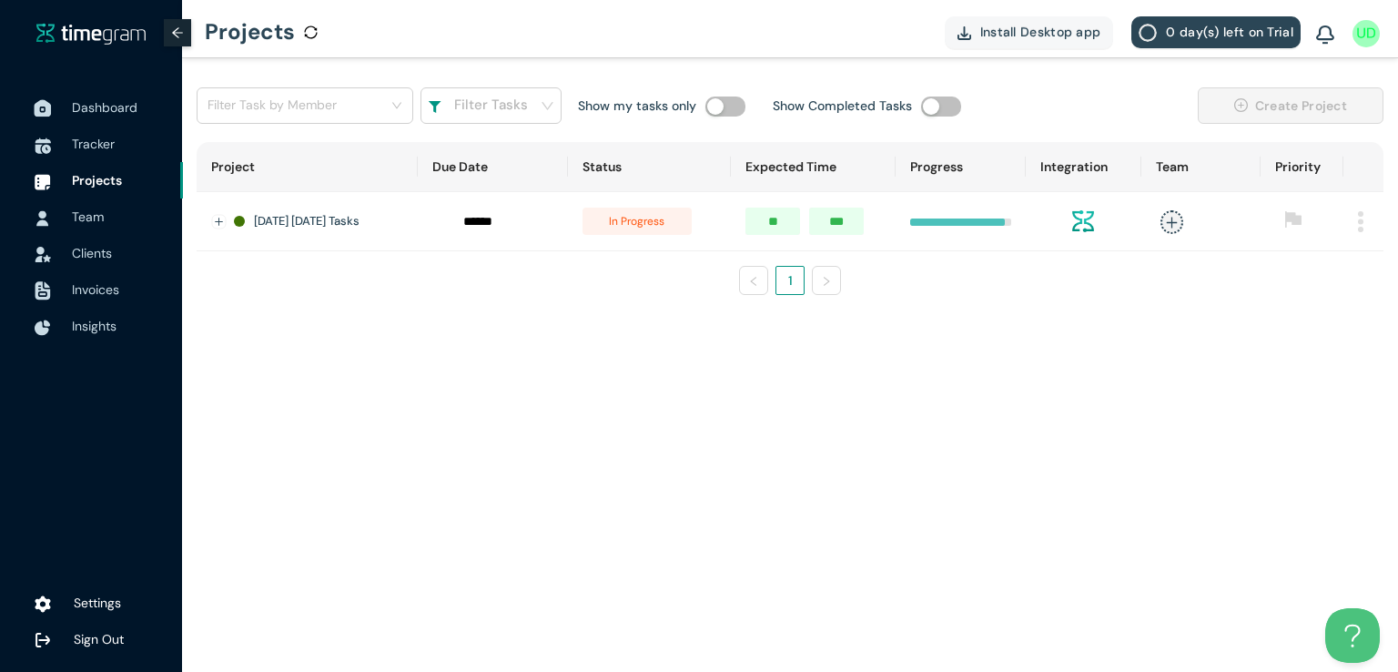
click at [91, 113] on span "Dashboard" at bounding box center [105, 107] width 66 height 16
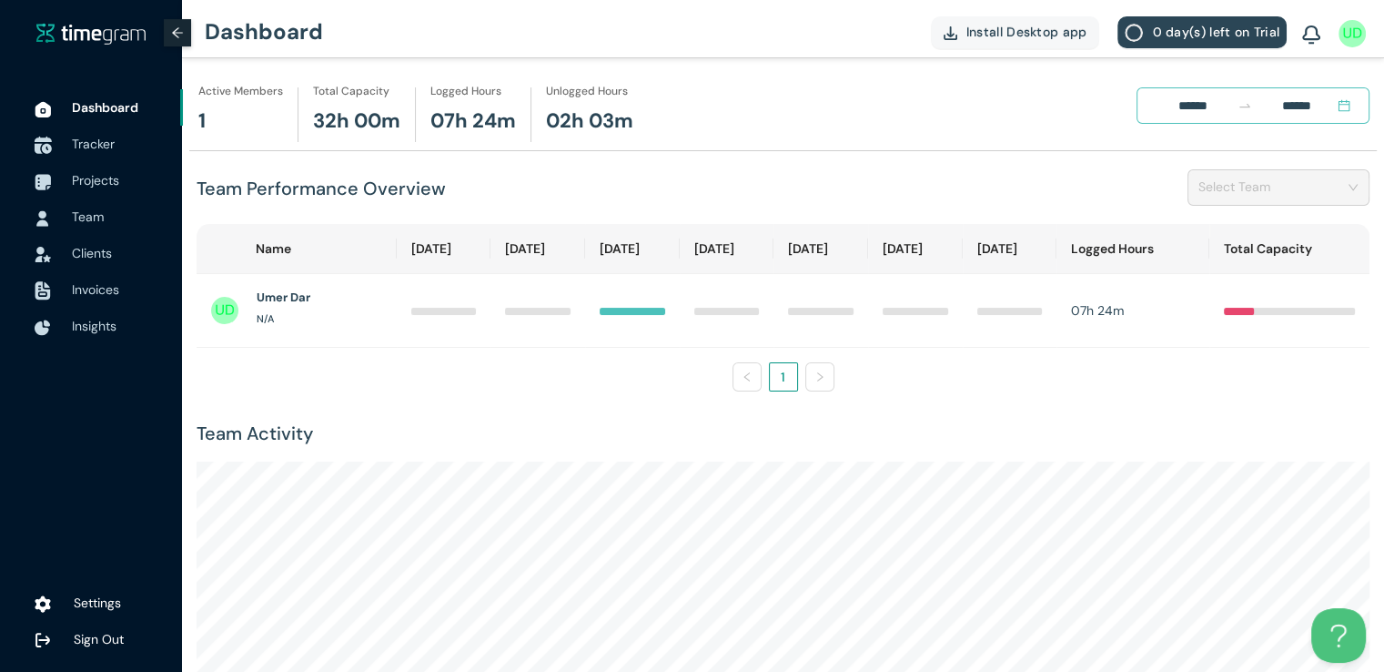
click at [66, 157] on li "Tracker" at bounding box center [91, 144] width 183 height 36
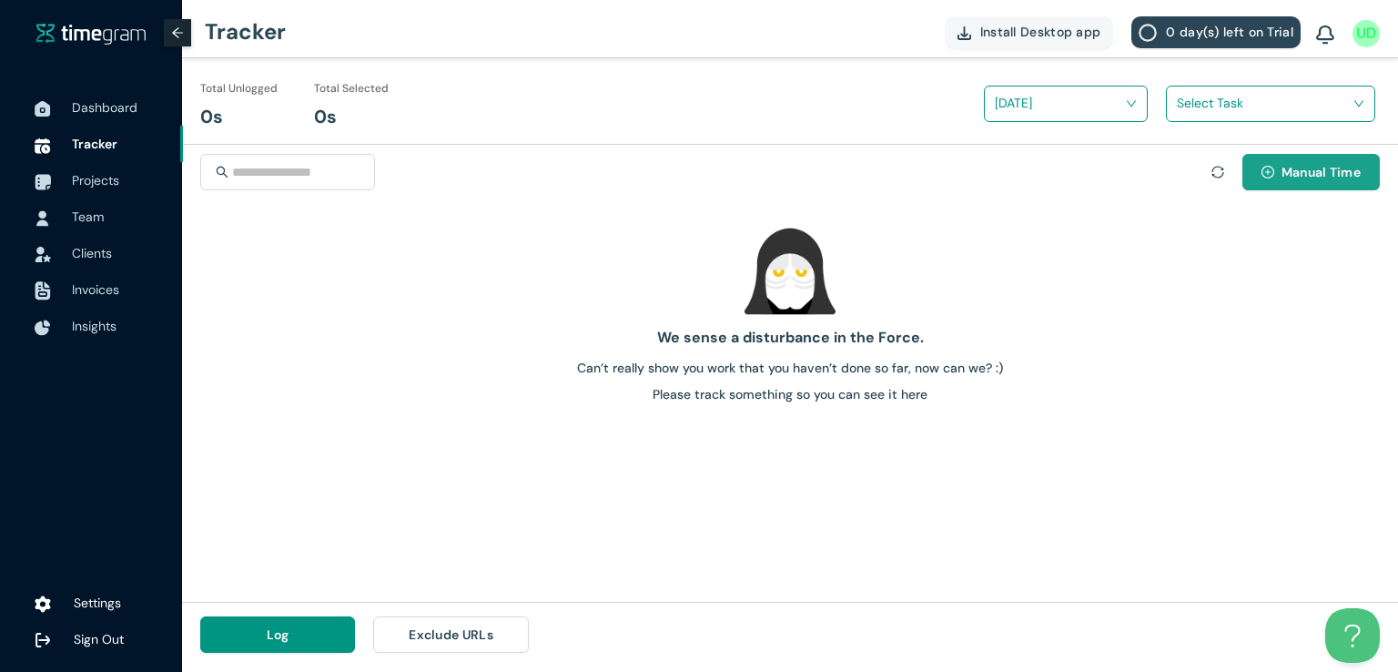
click at [1282, 179] on span "Manual Time" at bounding box center [1321, 172] width 79 height 20
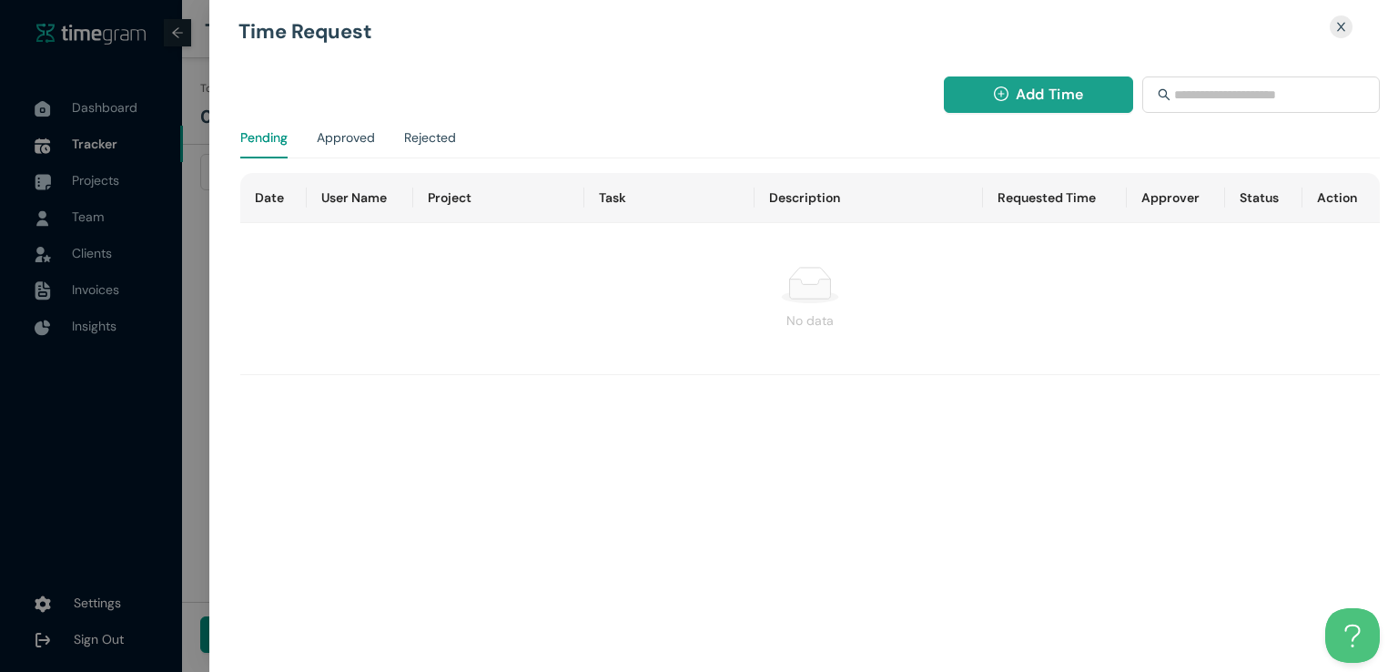
click at [994, 85] on button "Add Time" at bounding box center [1039, 94] width 190 height 36
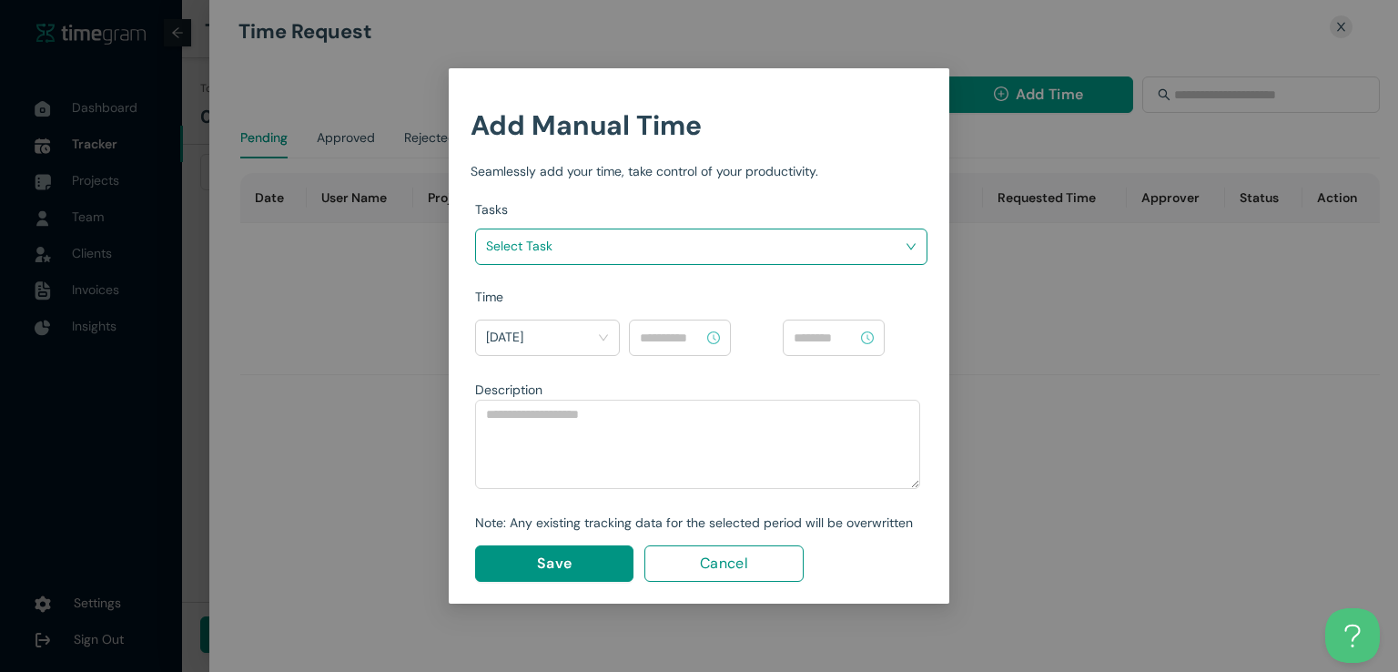
click at [811, 248] on input "search" at bounding box center [695, 245] width 418 height 27
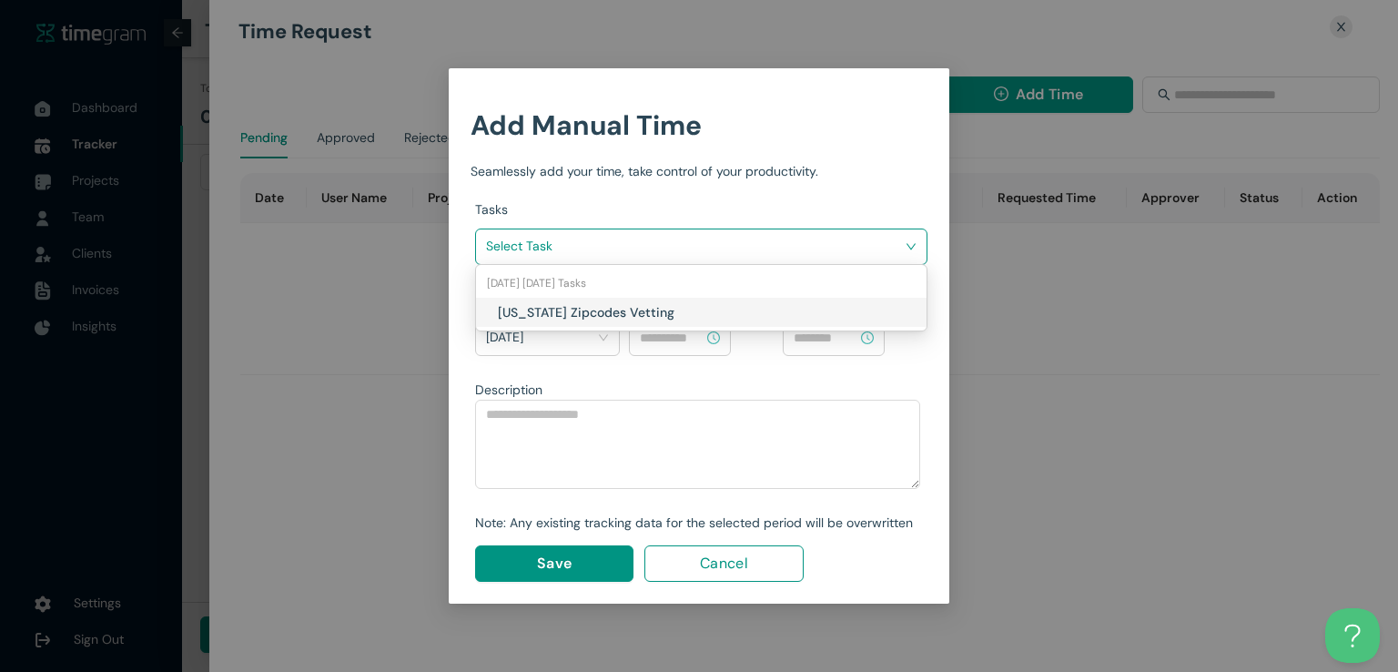
click at [690, 308] on h1 "Texas Zipcodes Vetting" at bounding box center [605, 312] width 214 height 20
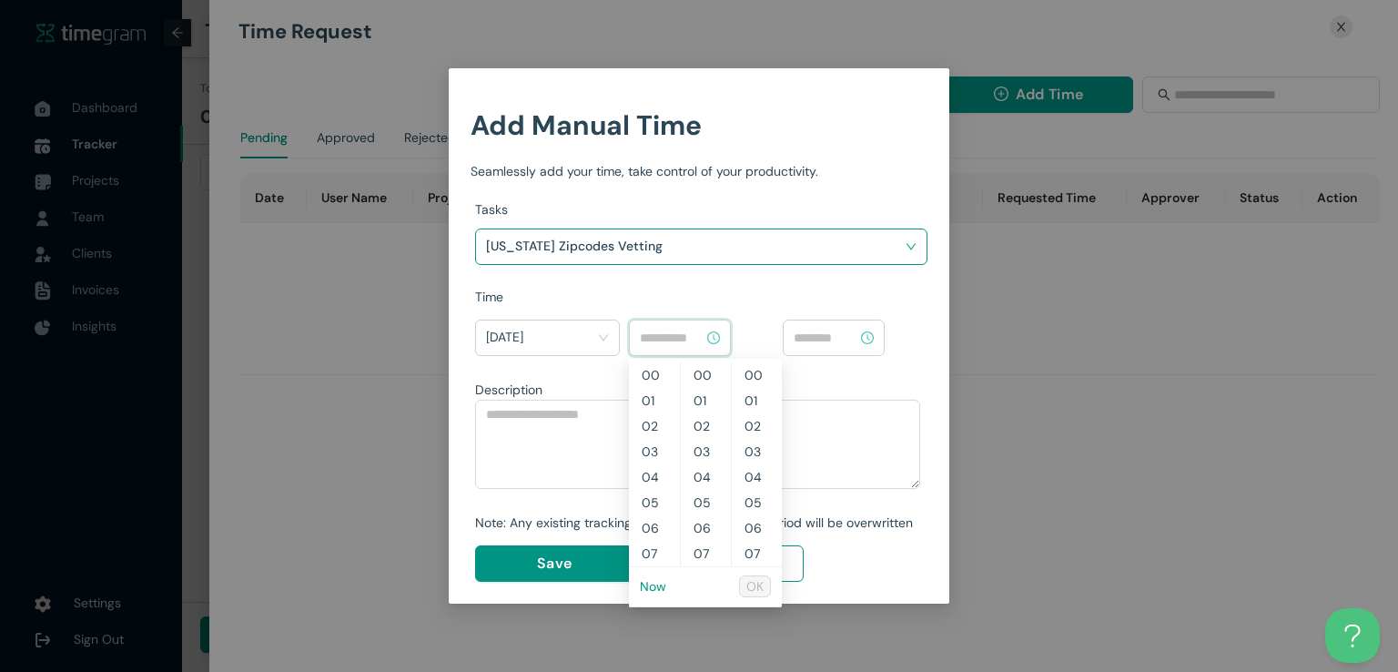
click at [674, 334] on input at bounding box center [672, 338] width 64 height 20
click at [653, 583] on link "Now" at bounding box center [653, 586] width 26 height 16
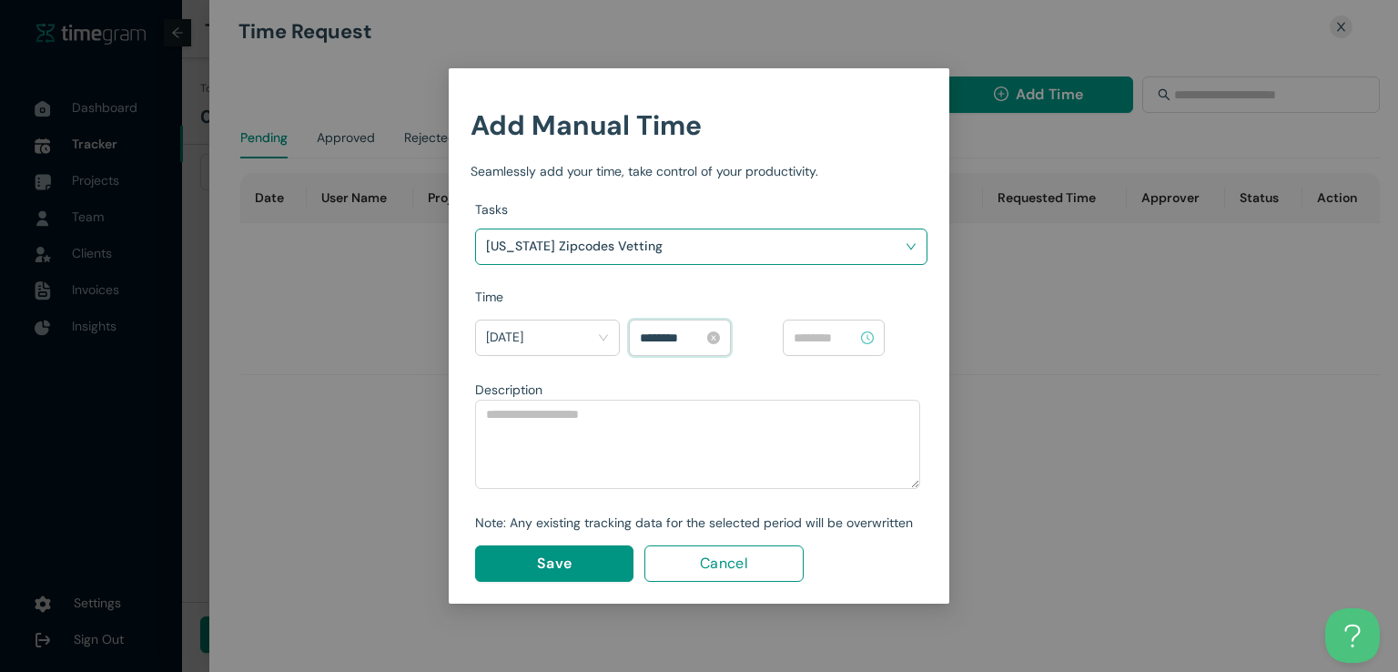
click at [652, 340] on input "********" at bounding box center [672, 338] width 64 height 20
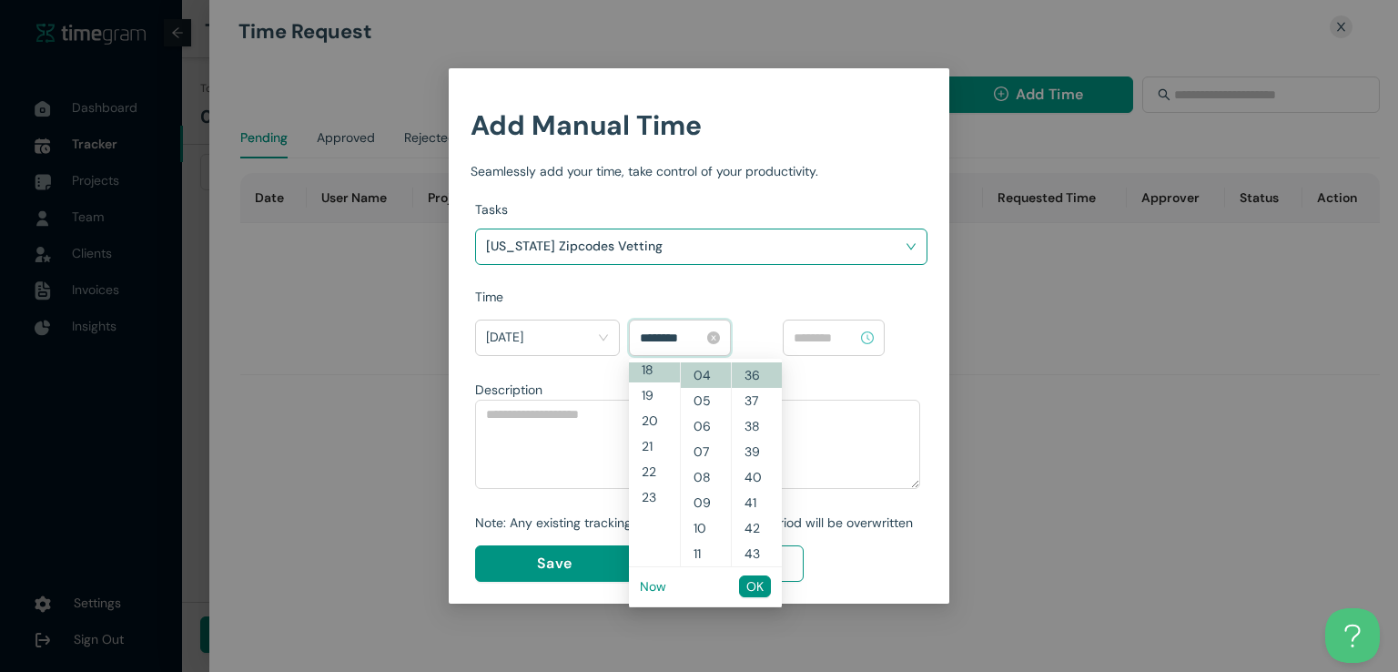
scroll to position [459, 0]
click at [668, 337] on input "********" at bounding box center [672, 338] width 64 height 20
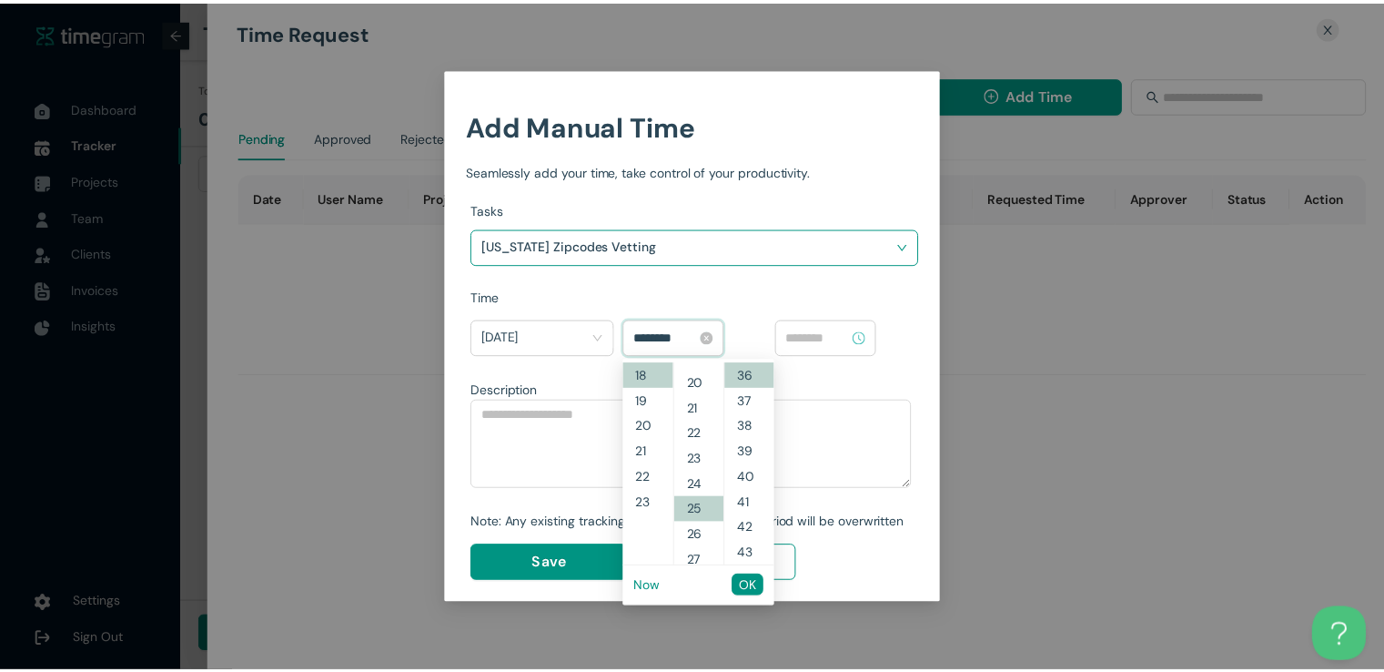
scroll to position [637, 0]
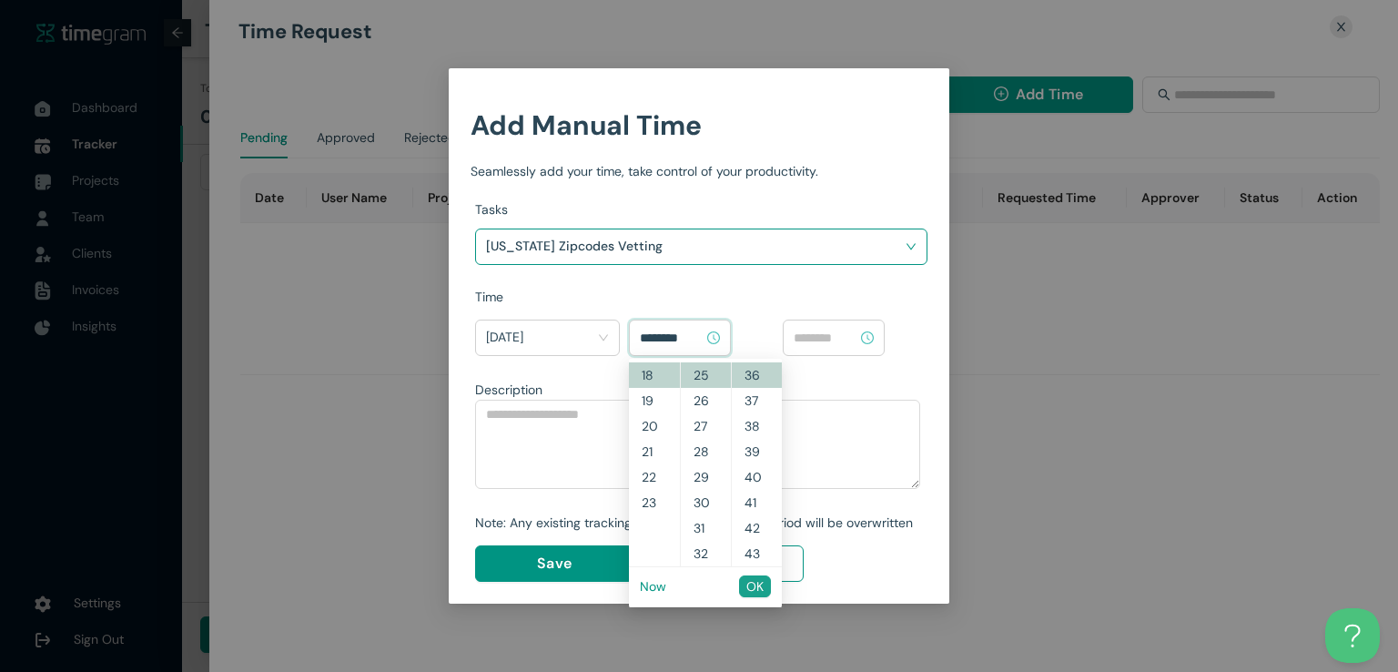
click at [757, 582] on span "OK" at bounding box center [754, 586] width 17 height 20
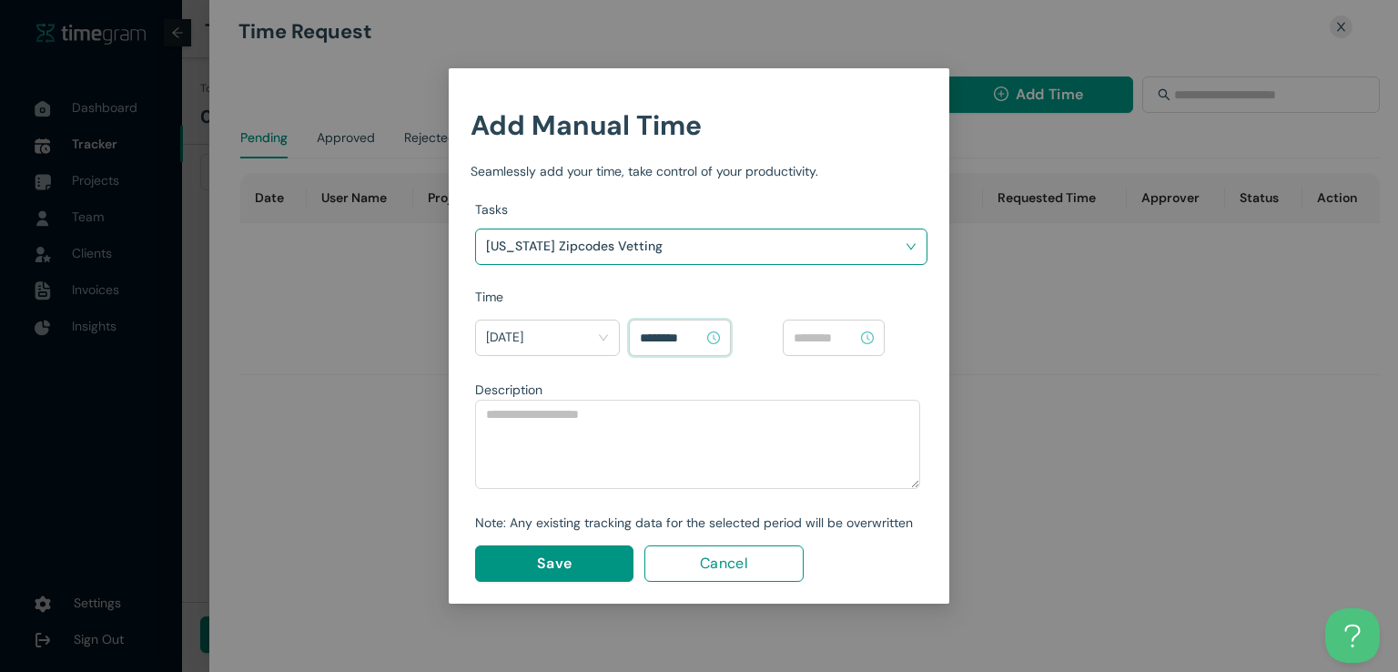
type input "********"
click at [840, 336] on input at bounding box center [826, 338] width 64 height 20
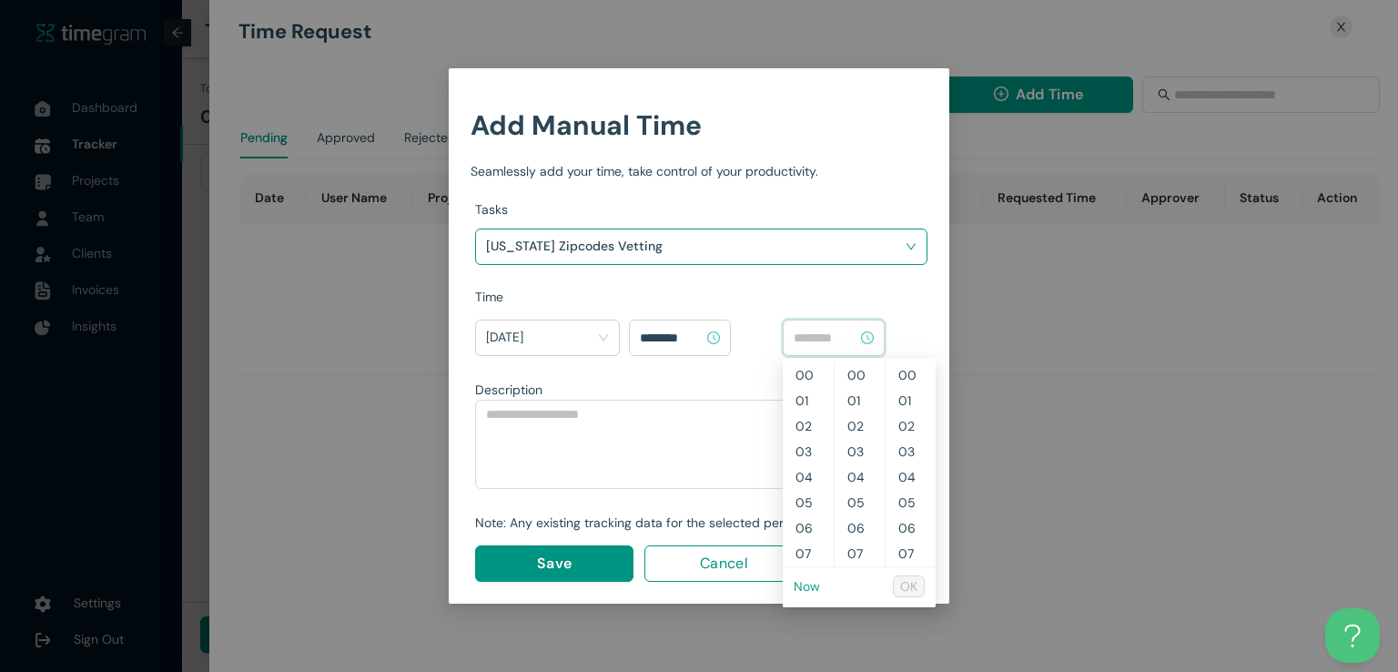
click at [801, 583] on link "Now" at bounding box center [807, 586] width 26 height 16
type input "********"
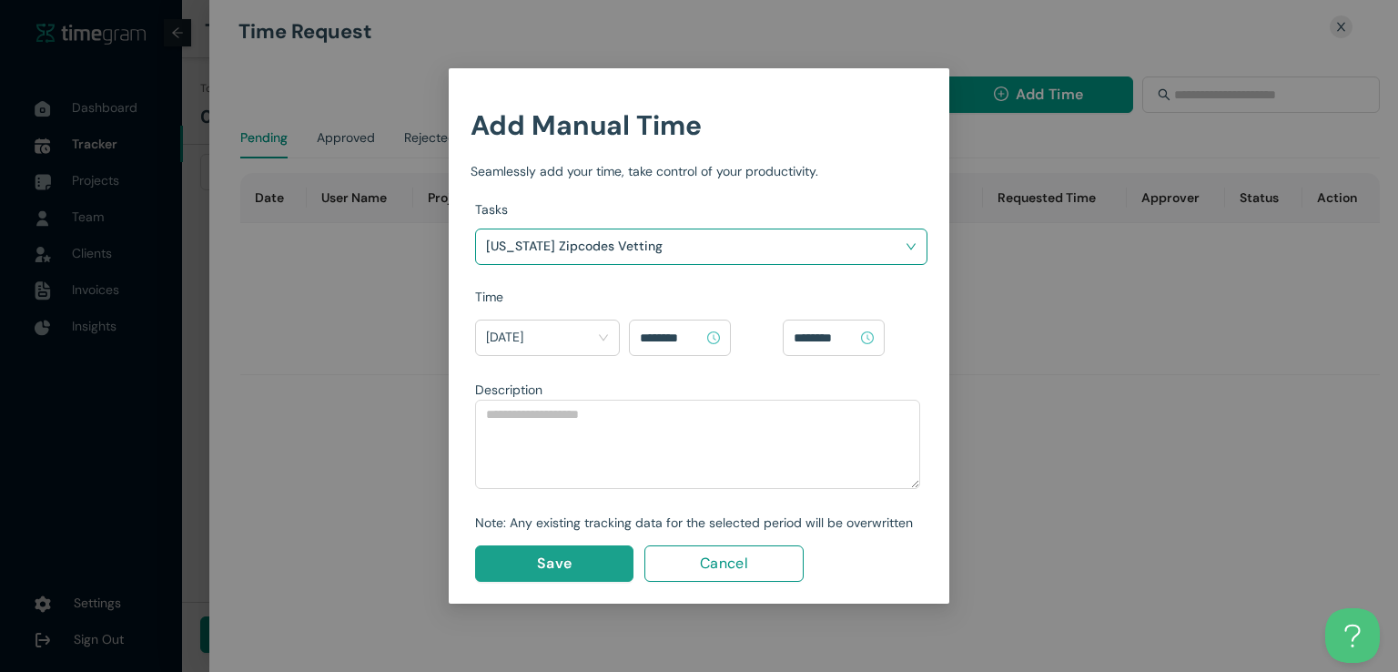
click at [574, 565] on button "Save" at bounding box center [554, 563] width 158 height 36
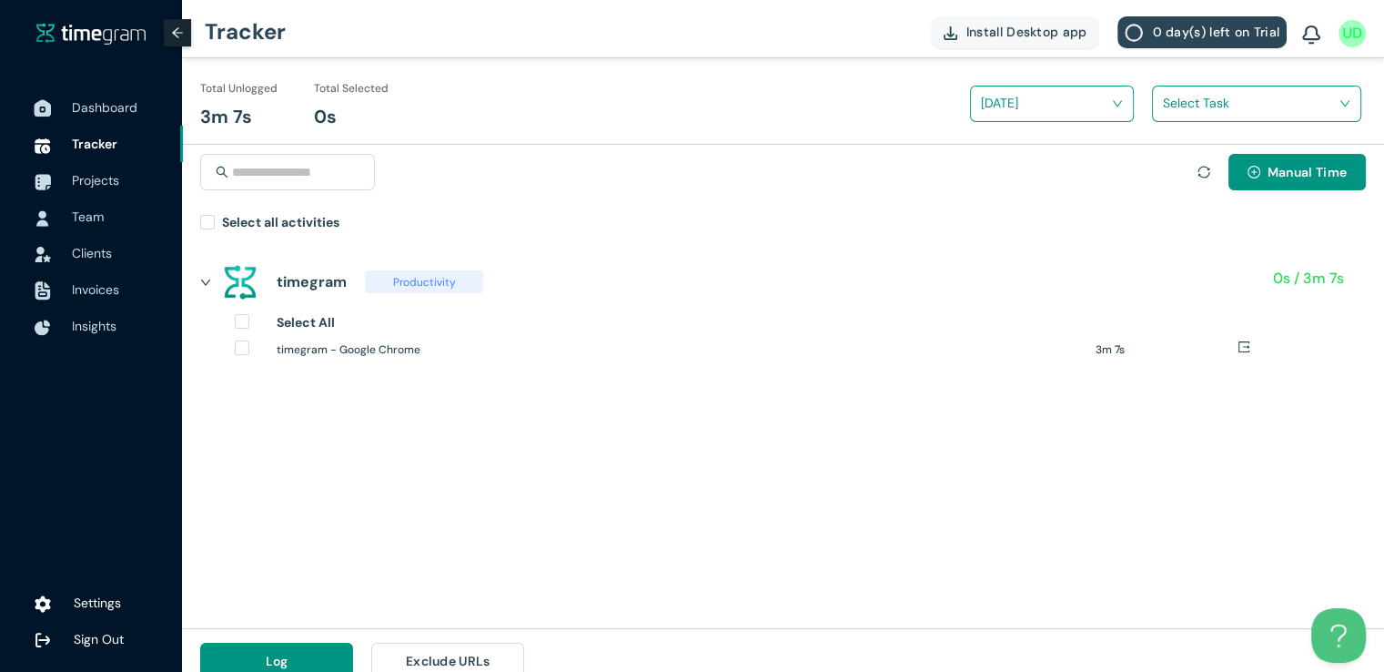
click at [120, 106] on span "Dashboard" at bounding box center [105, 107] width 66 height 16
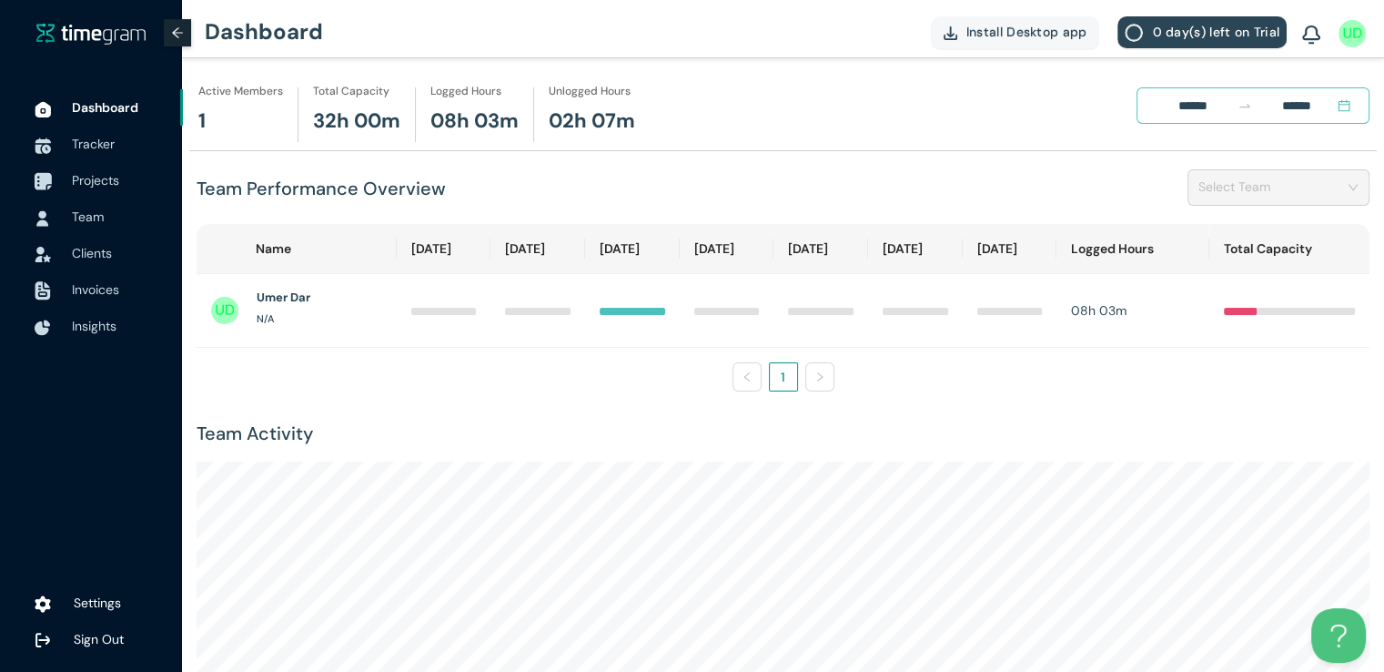
click at [113, 186] on span "Projects" at bounding box center [95, 180] width 47 height 16
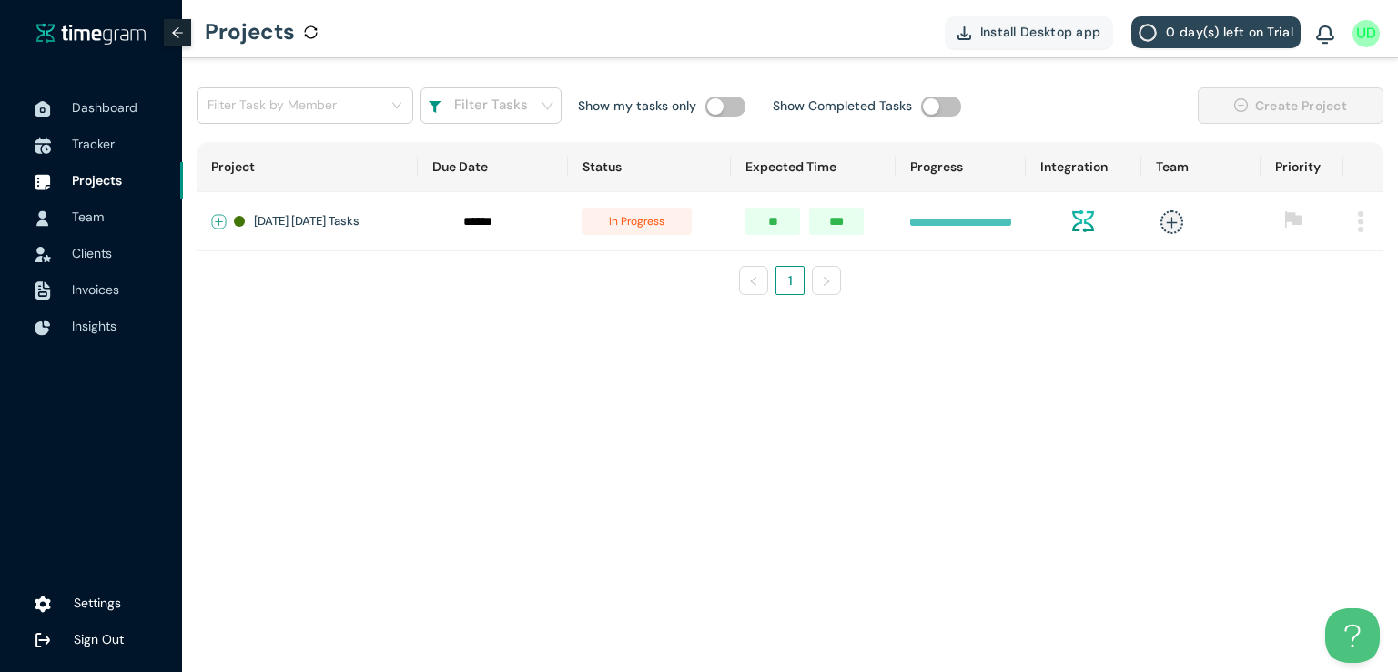
click at [215, 219] on button "Expand row" at bounding box center [219, 222] width 15 height 15
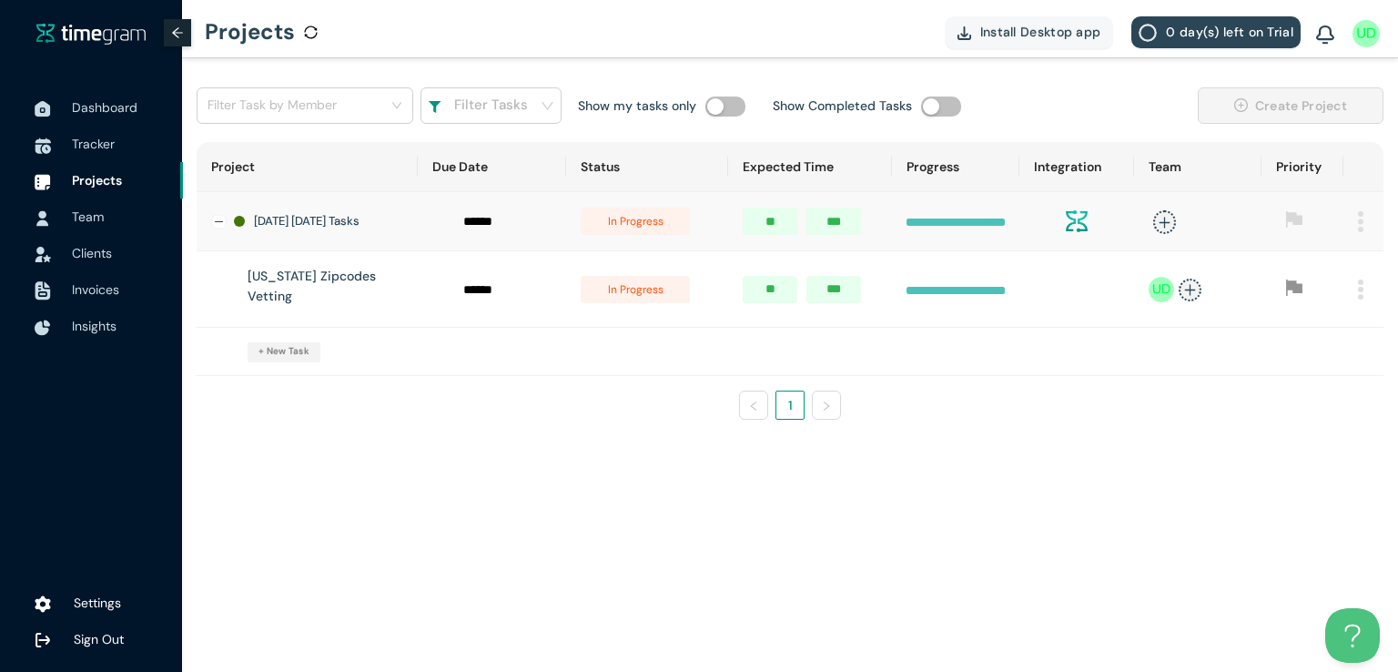
click at [653, 292] on span "in progress" at bounding box center [635, 289] width 109 height 27
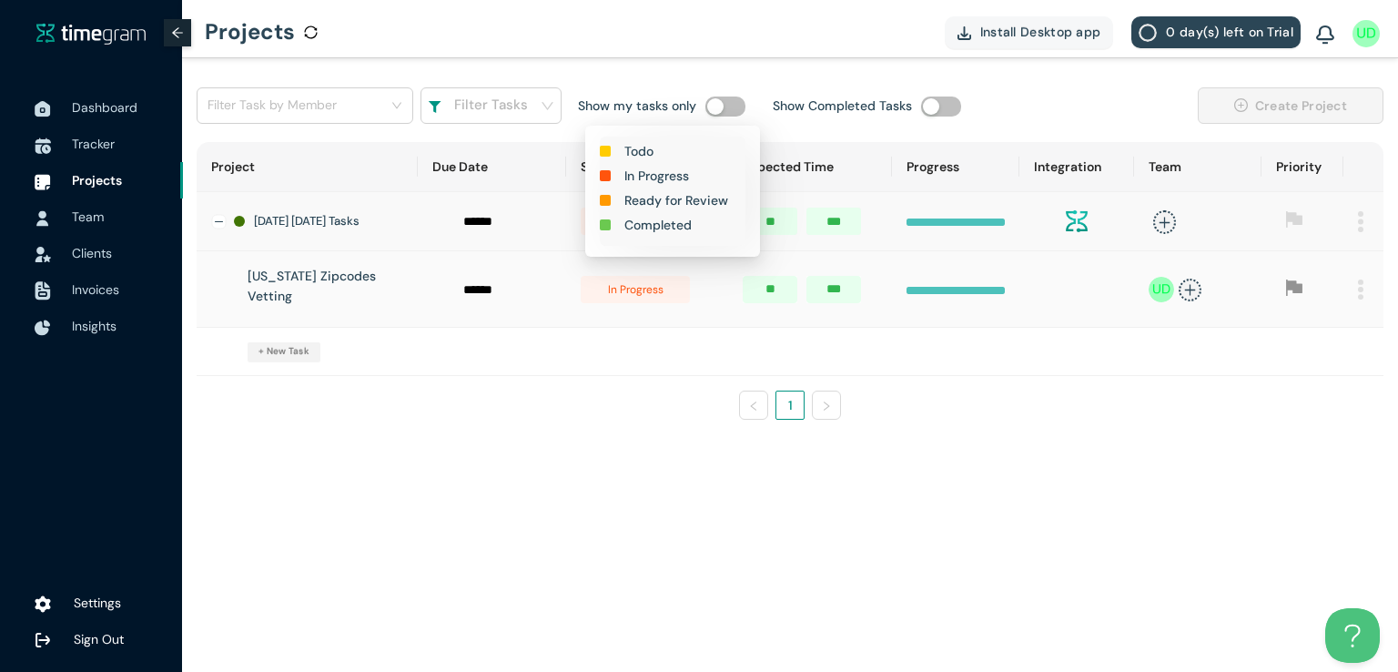
click at [657, 224] on h1 "Completed" at bounding box center [657, 225] width 67 height 20
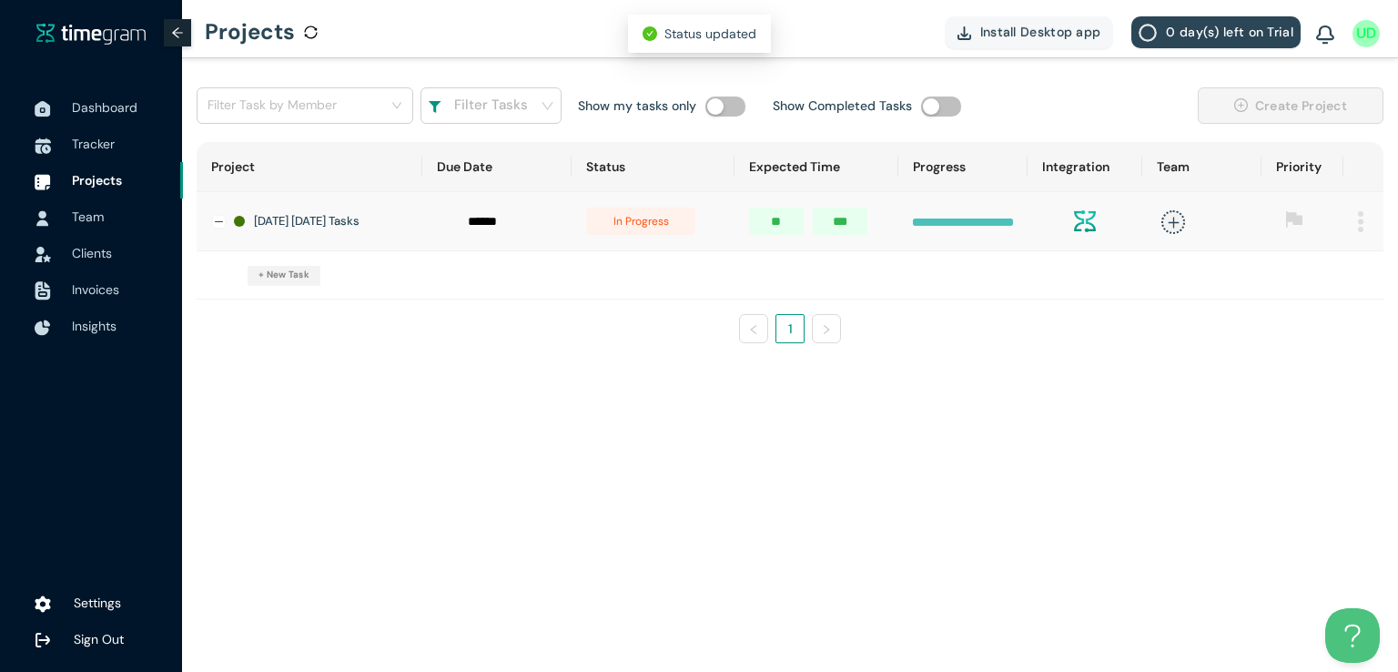
click at [654, 227] on span "in progress" at bounding box center [640, 221] width 109 height 27
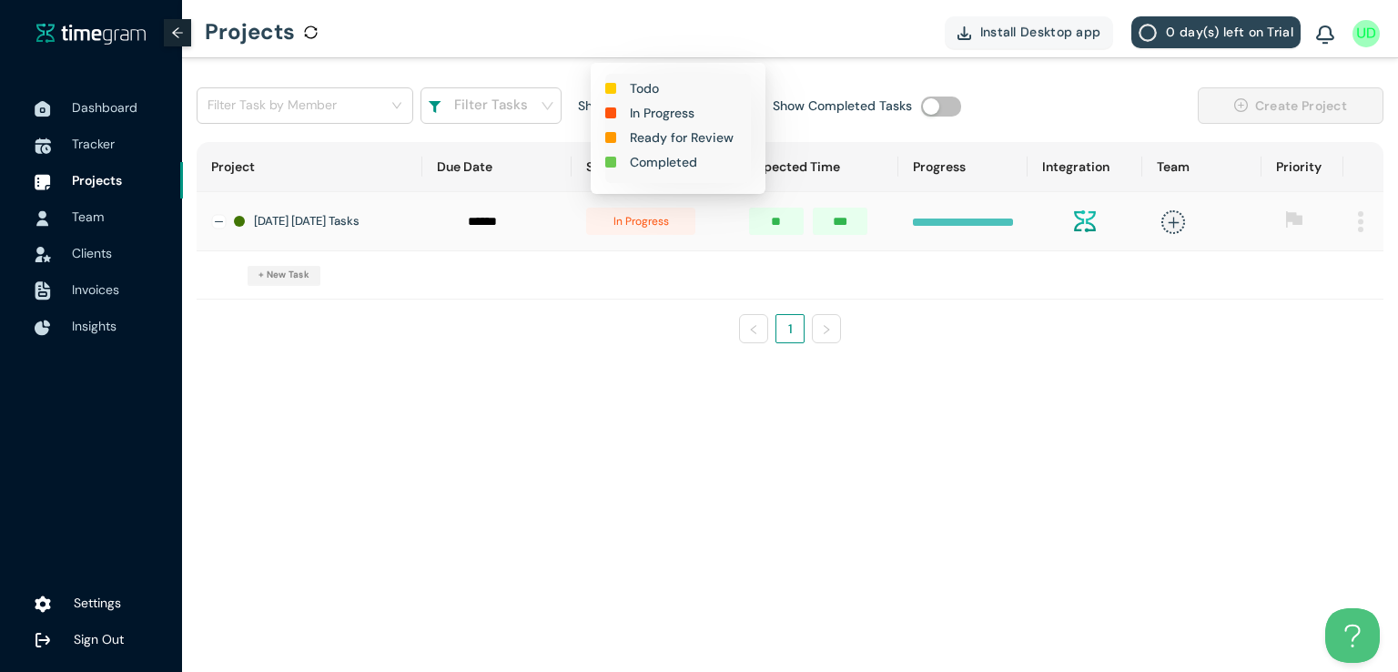
click at [663, 157] on h1 "Completed" at bounding box center [663, 162] width 67 height 20
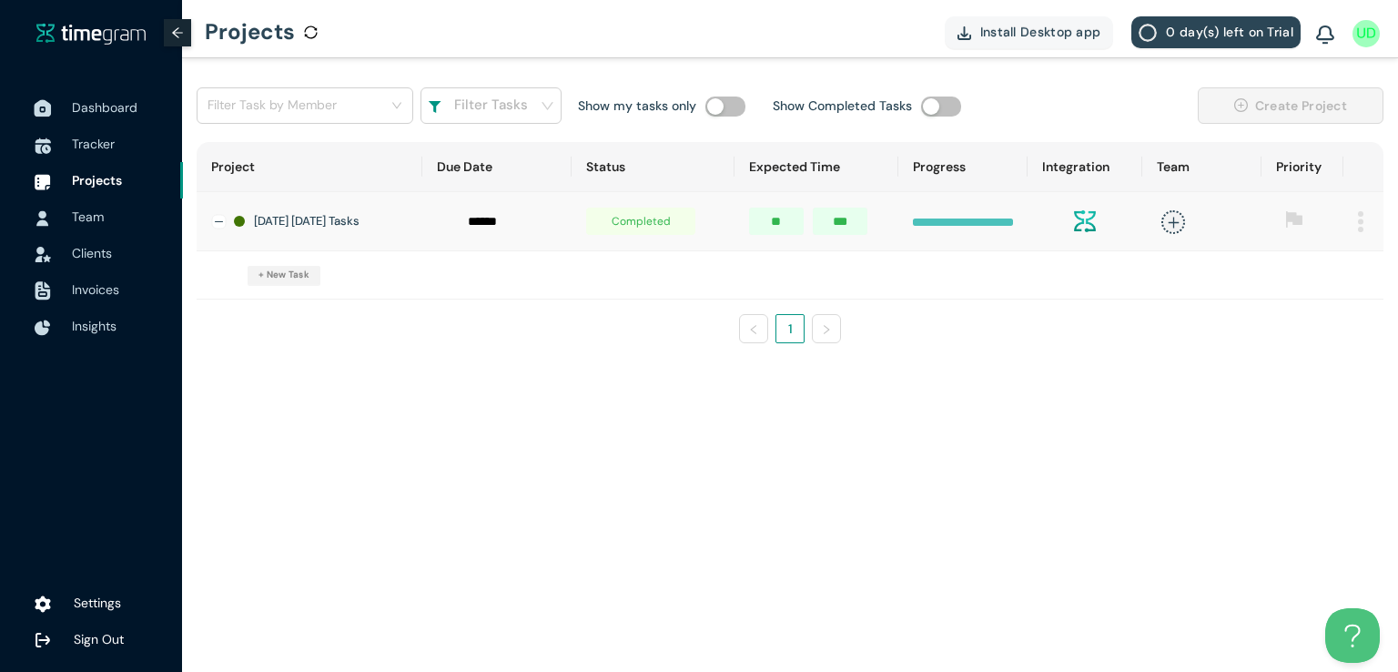
click at [106, 110] on span "Dashboard" at bounding box center [105, 107] width 66 height 16
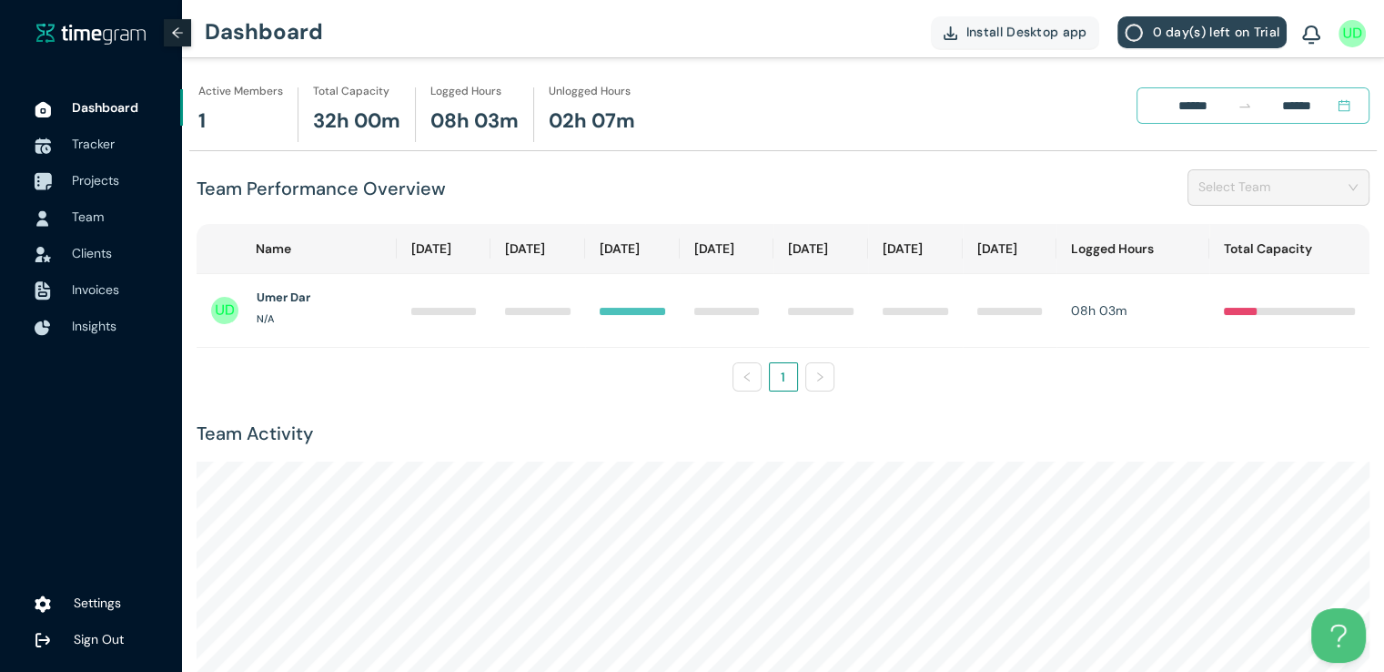
click at [87, 195] on span "Projects" at bounding box center [120, 180] width 96 height 36
